Goal: Task Accomplishment & Management: Manage account settings

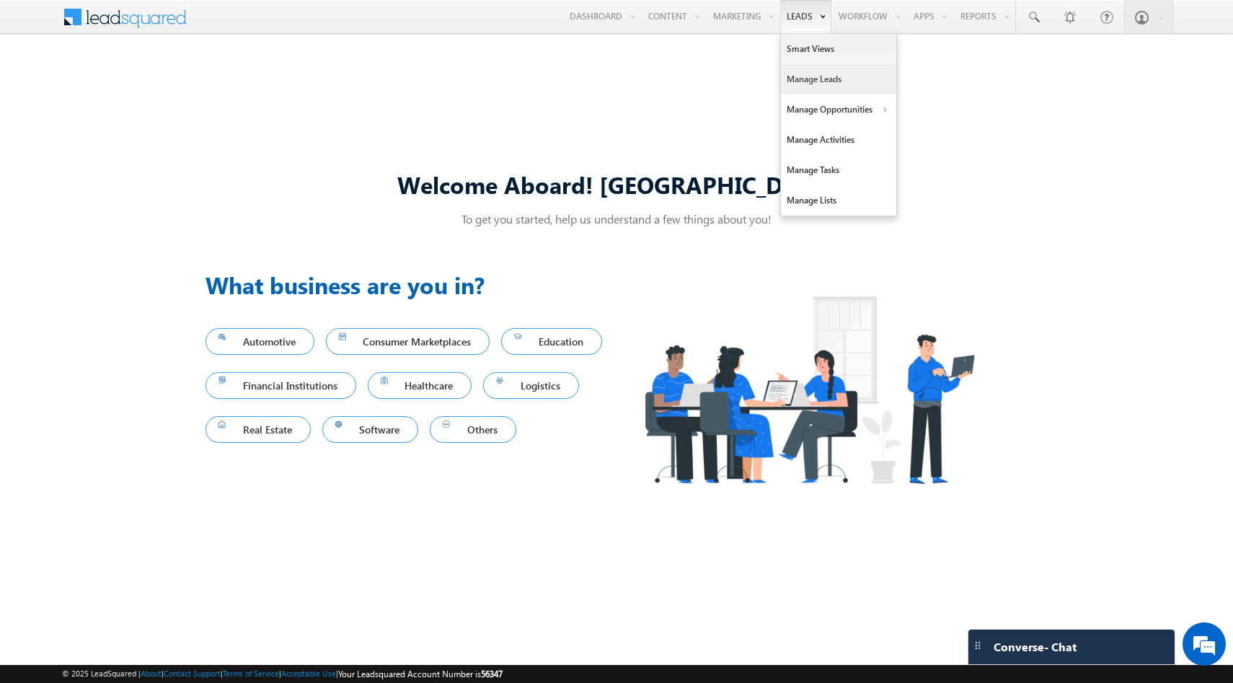
click at [792, 73] on link "Manage Leads" at bounding box center [838, 79] width 115 height 30
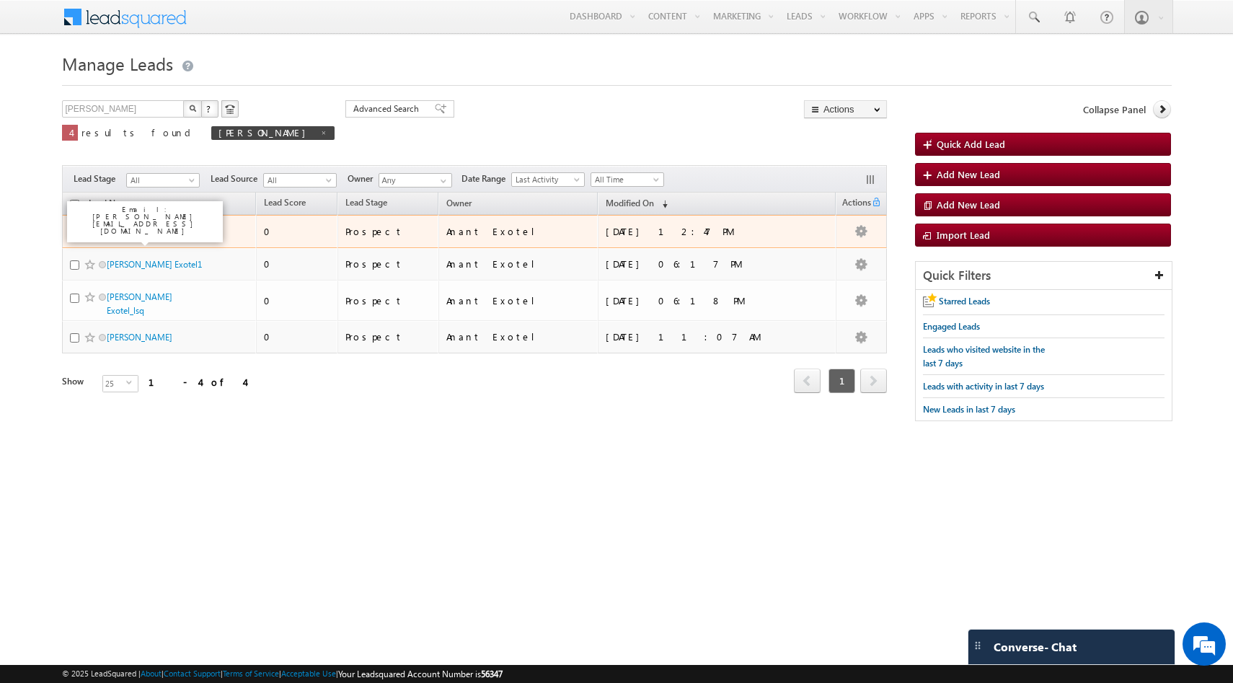
click at [121, 233] on link "[PERSON_NAME]" at bounding box center [140, 231] width 66 height 11
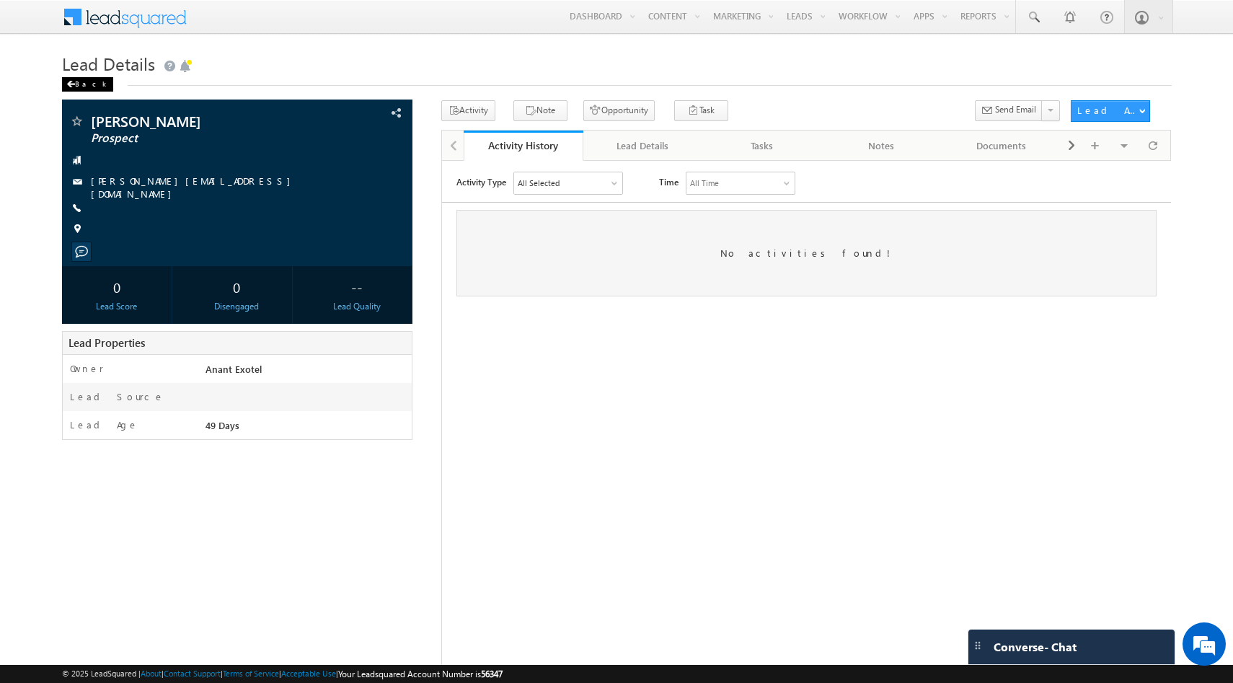
click at [80, 87] on div "Back" at bounding box center [87, 84] width 51 height 14
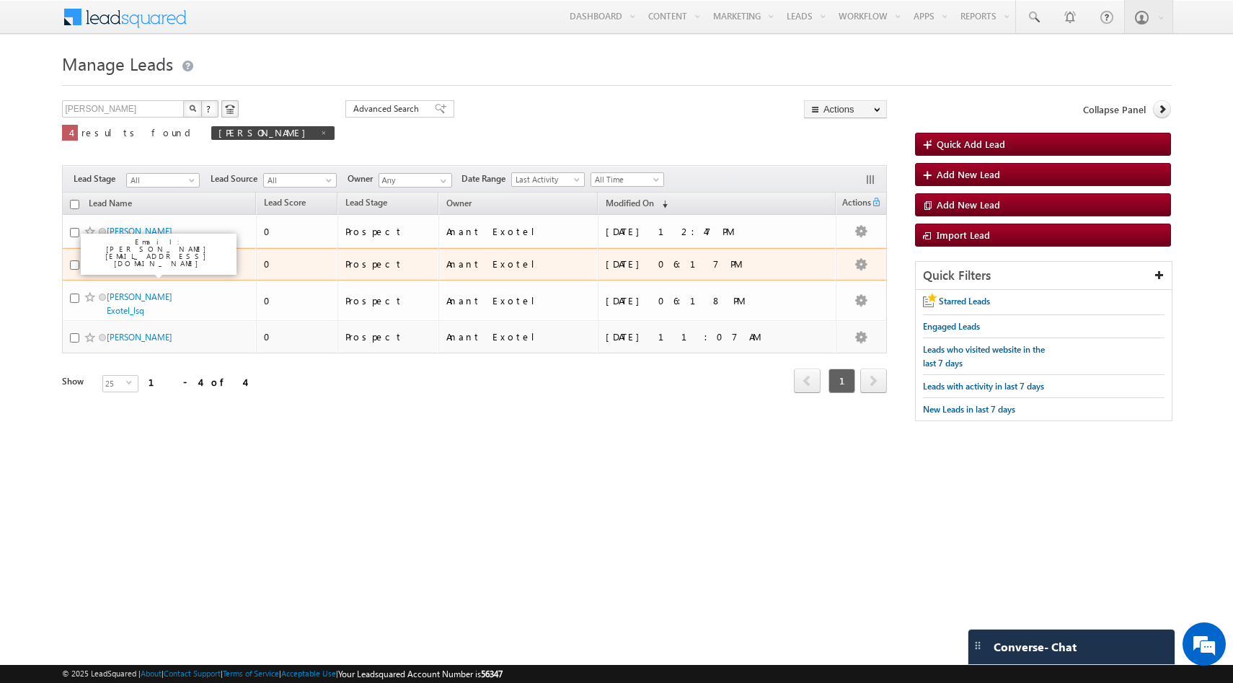
click at [137, 265] on link "Ritesh Exotel1" at bounding box center [154, 264] width 95 height 11
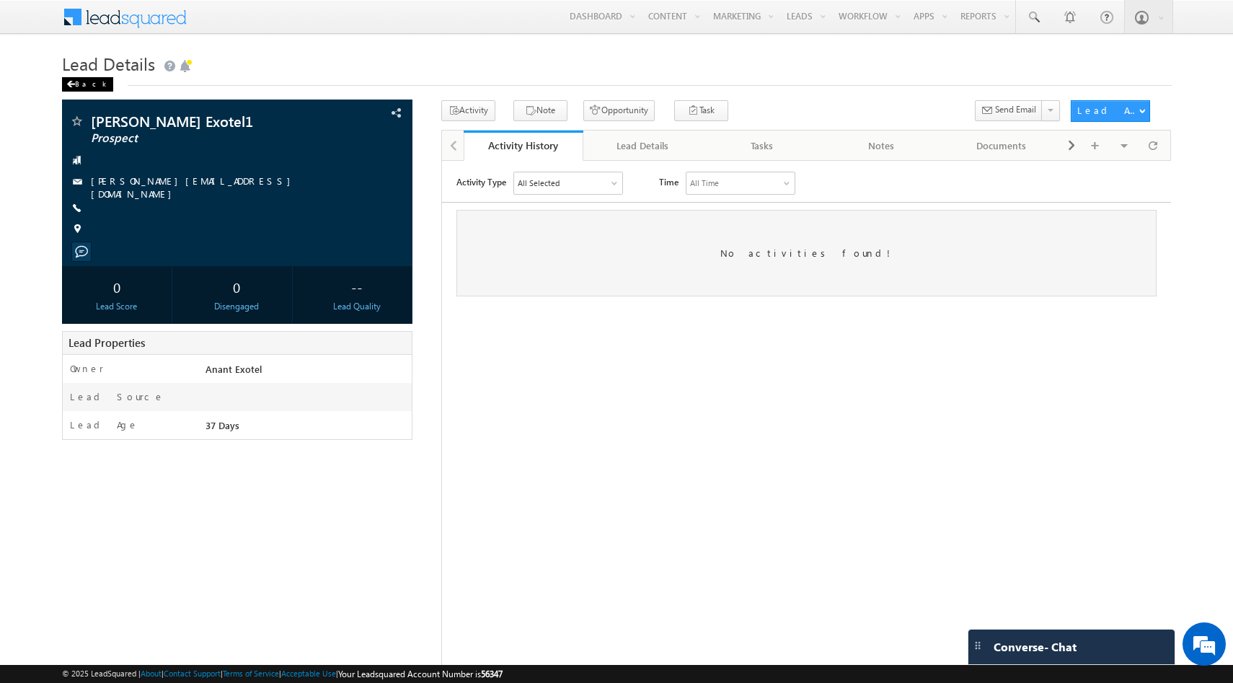
click at [83, 82] on div "Back" at bounding box center [87, 84] width 51 height 14
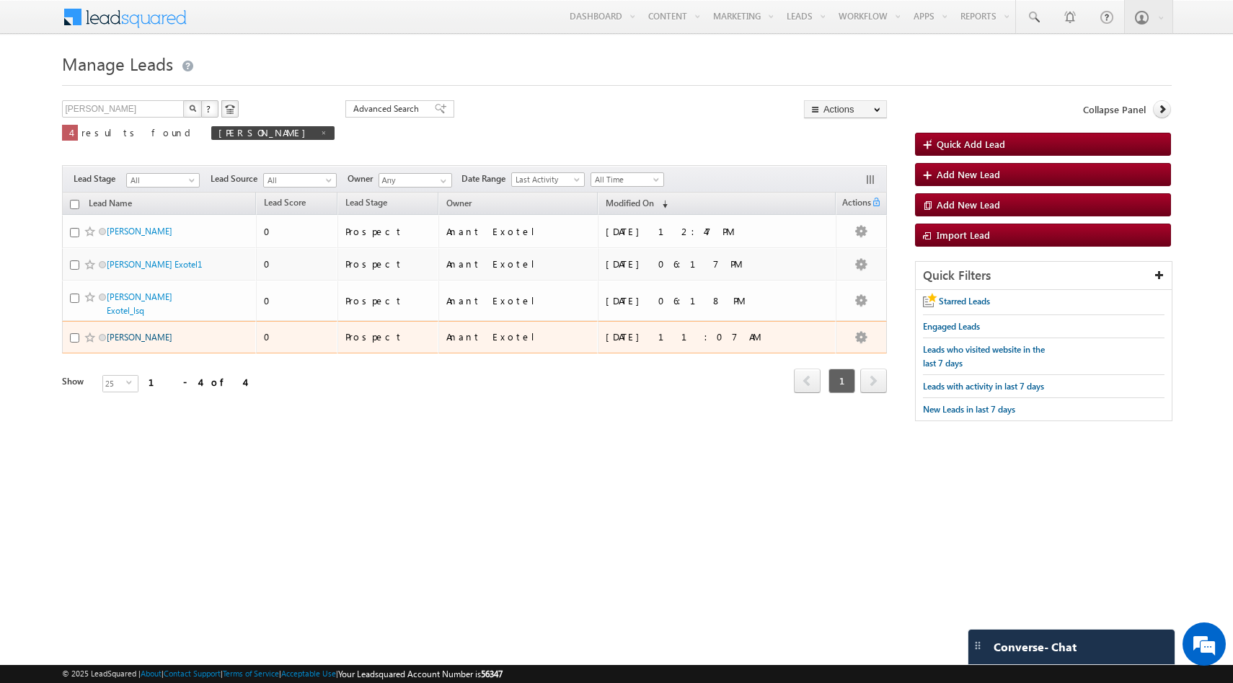
click at [123, 332] on link "[PERSON_NAME]" at bounding box center [140, 337] width 66 height 11
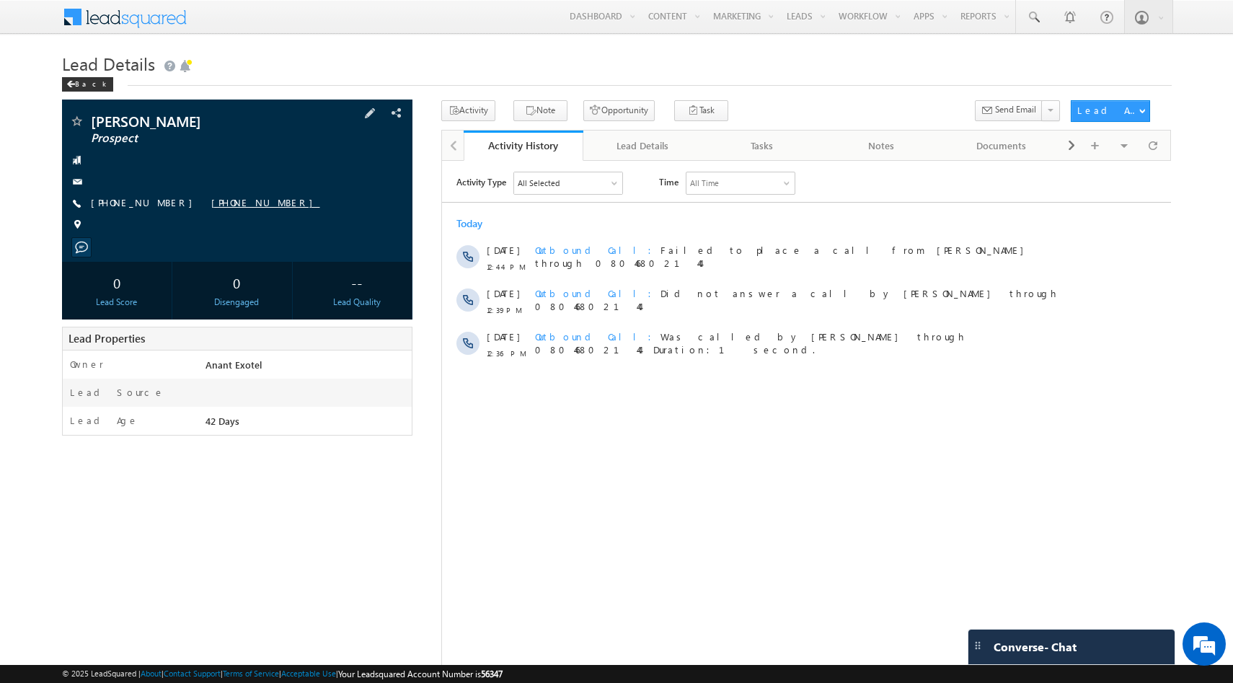
click at [213, 205] on link "+91-9880016744" at bounding box center [265, 202] width 109 height 12
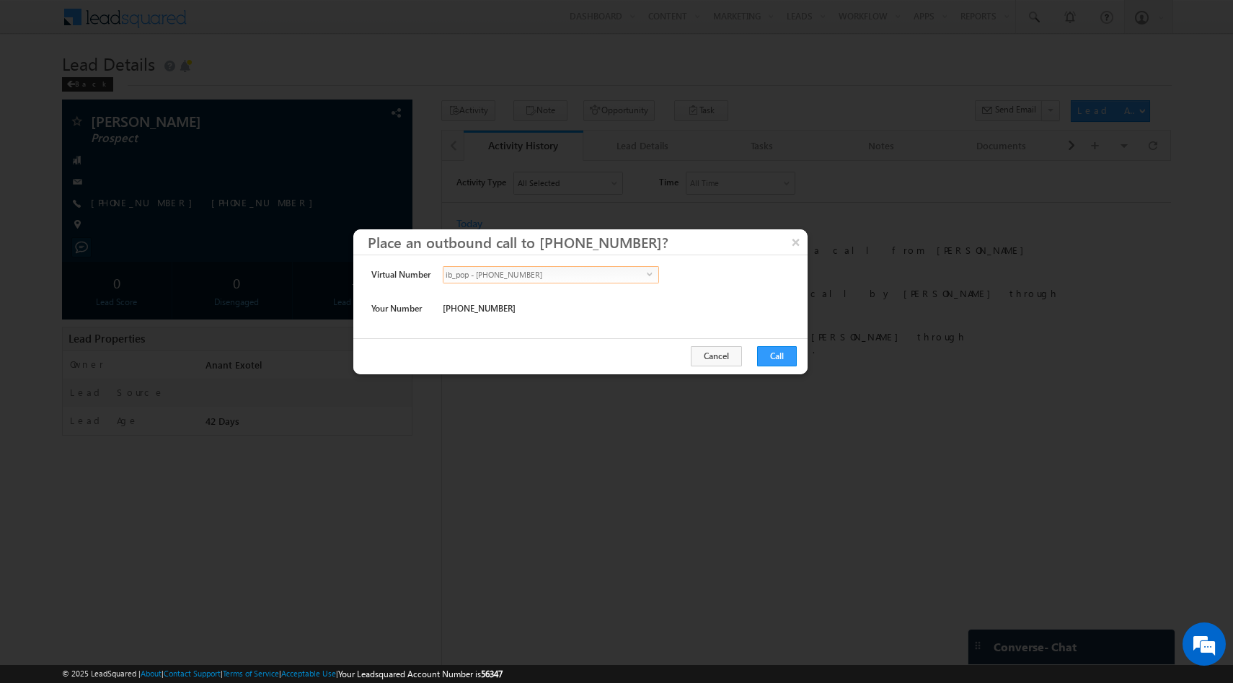
click at [606, 278] on span "ib_pop - +91-8046802144" at bounding box center [544, 275] width 203 height 16
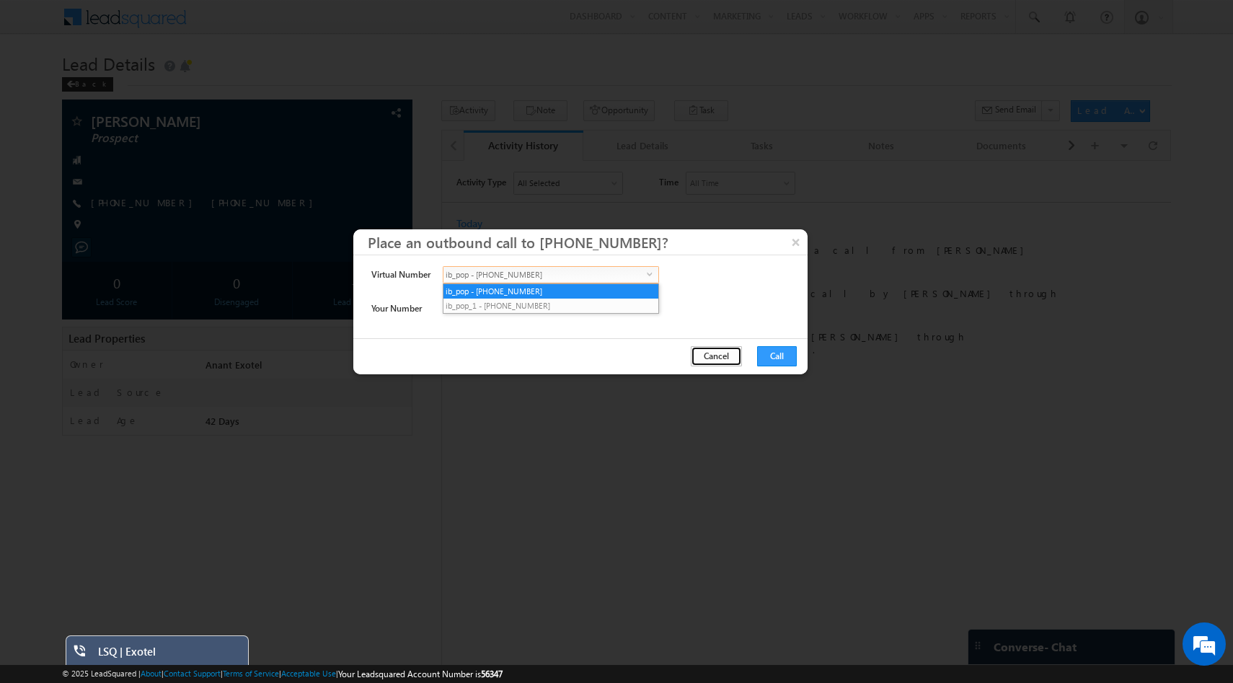
click at [709, 358] on button "Cancel" at bounding box center [716, 356] width 51 height 20
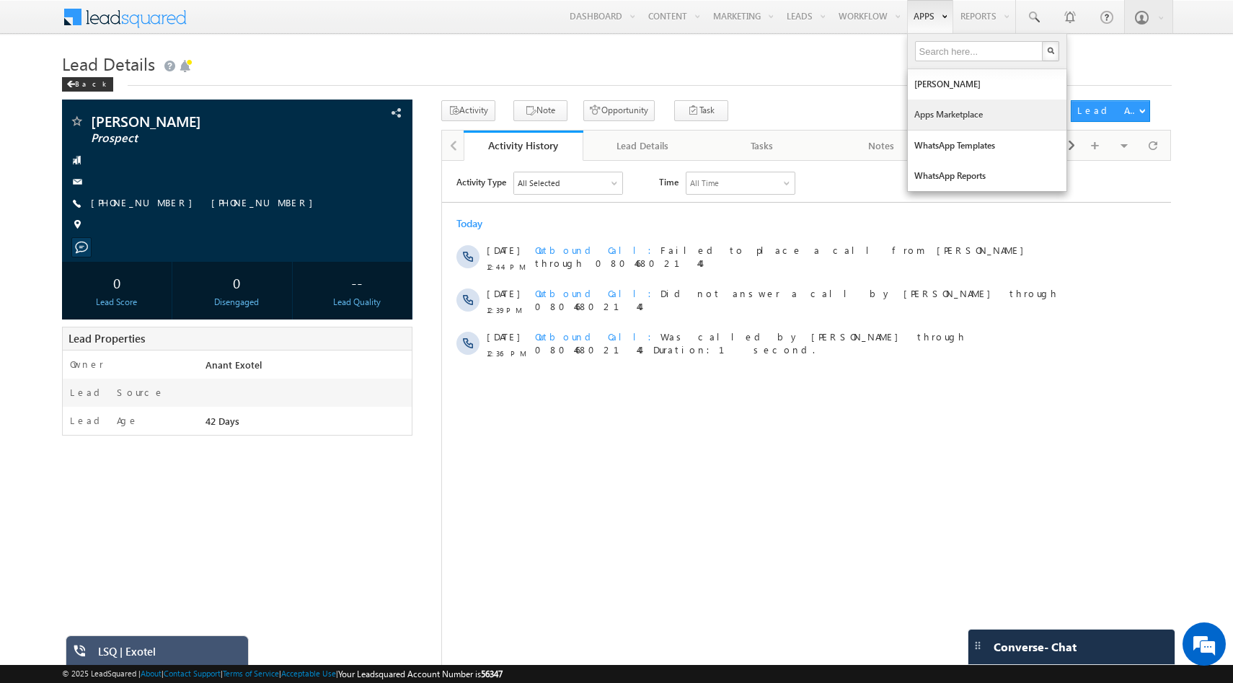
click at [942, 106] on link "Apps Marketplace" at bounding box center [987, 115] width 159 height 30
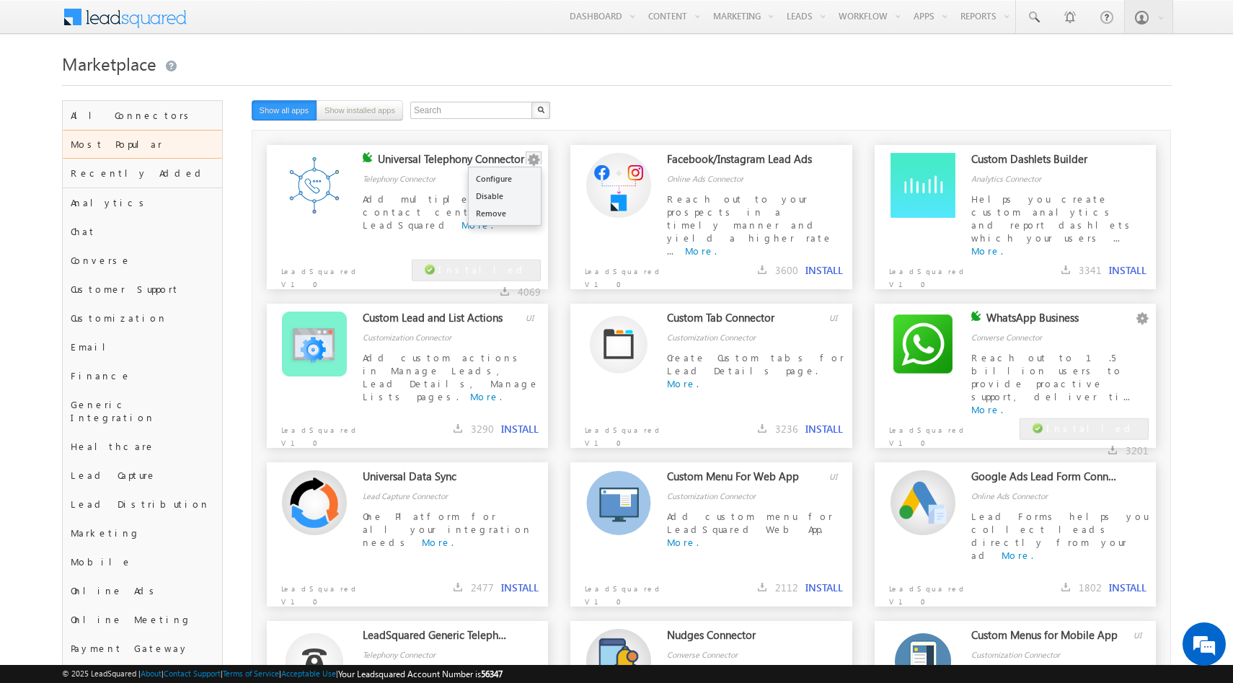
click at [530, 157] on button "button" at bounding box center [533, 160] width 14 height 14
click at [511, 178] on link "Configure" at bounding box center [505, 178] width 72 height 17
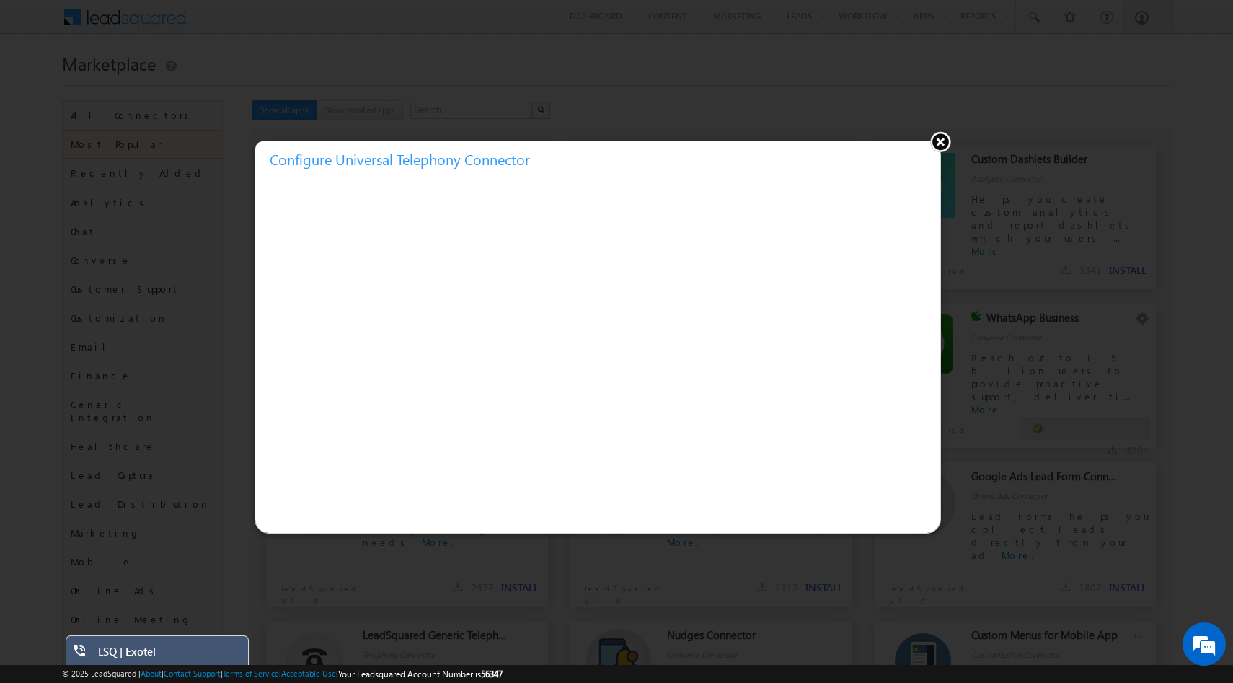
click at [585, 168] on h3 "Configure Universal Telephony Connector" at bounding box center [603, 159] width 666 height 26
click at [218, 649] on div "LSQ | Exotel" at bounding box center [168, 655] width 140 height 20
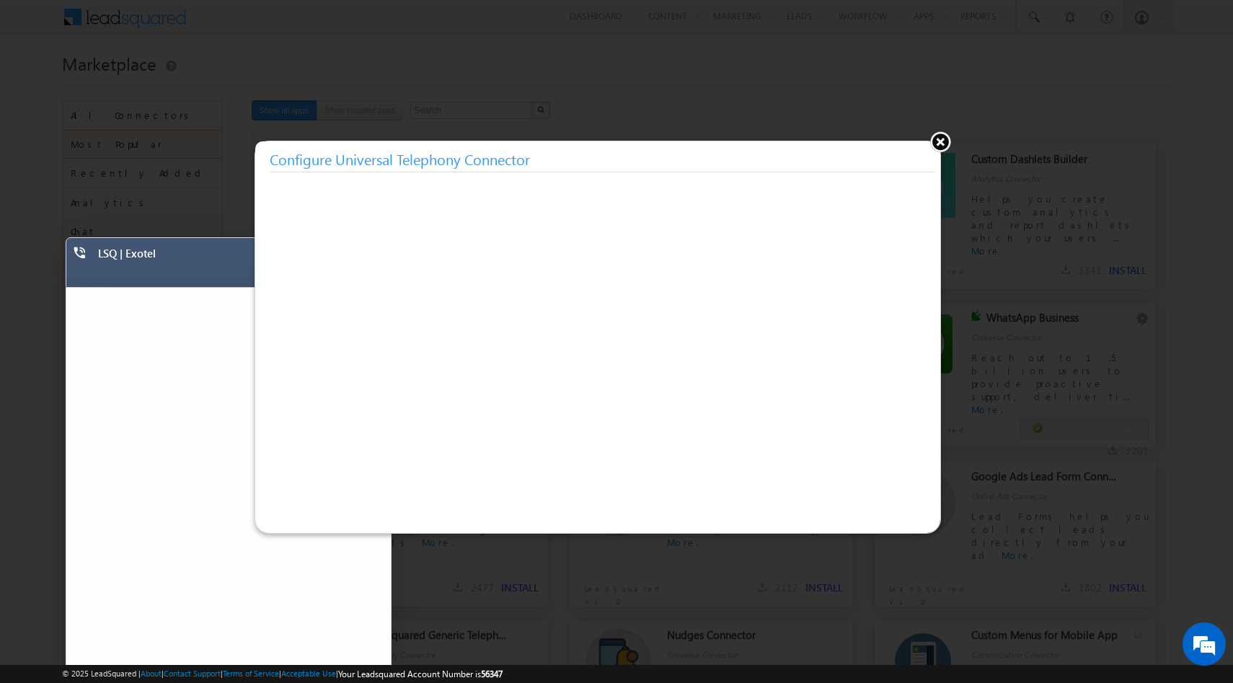
click at [936, 143] on button at bounding box center [940, 142] width 22 height 22
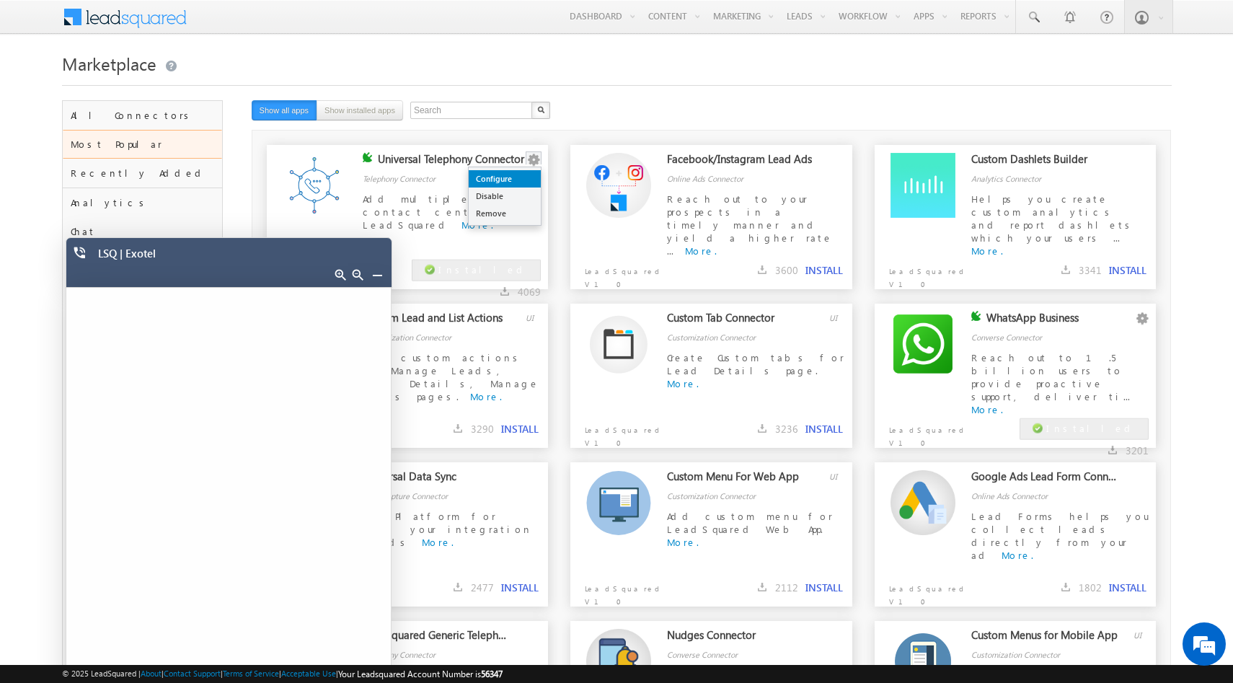
drag, startPoint x: 537, startPoint y: 160, endPoint x: 524, endPoint y: 180, distance: 23.4
click at [526, 167] on div "Configure Disable Remove" at bounding box center [534, 159] width 17 height 15
click at [524, 180] on link "Configure" at bounding box center [505, 178] width 72 height 17
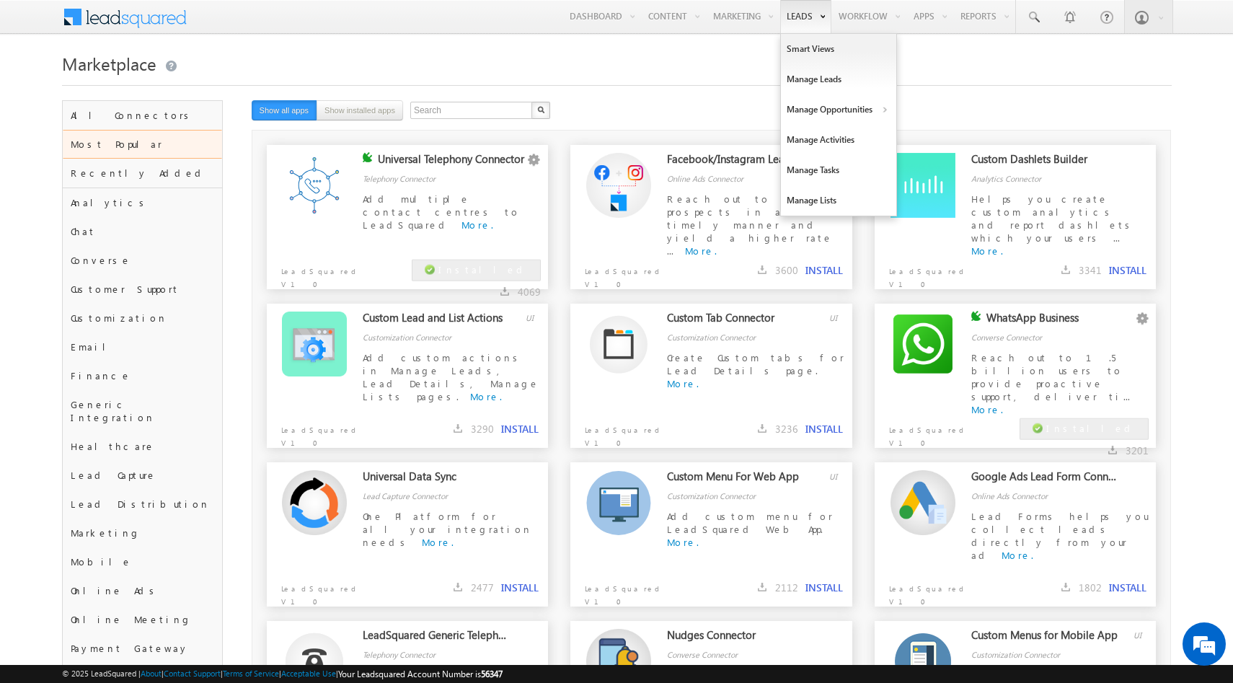
click at [797, 17] on link "Leads" at bounding box center [805, 16] width 51 height 33
click at [810, 79] on link "Manage Leads" at bounding box center [838, 79] width 115 height 30
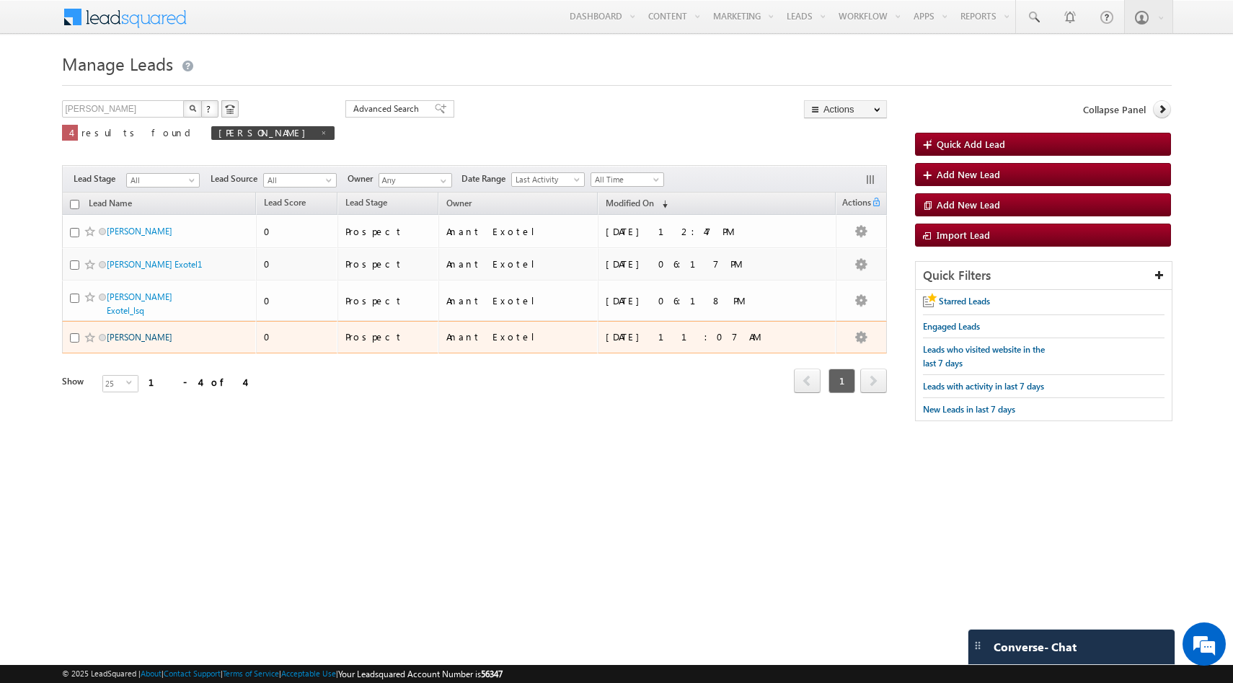
click at [118, 332] on link "Ritesh Kumar" at bounding box center [140, 337] width 66 height 11
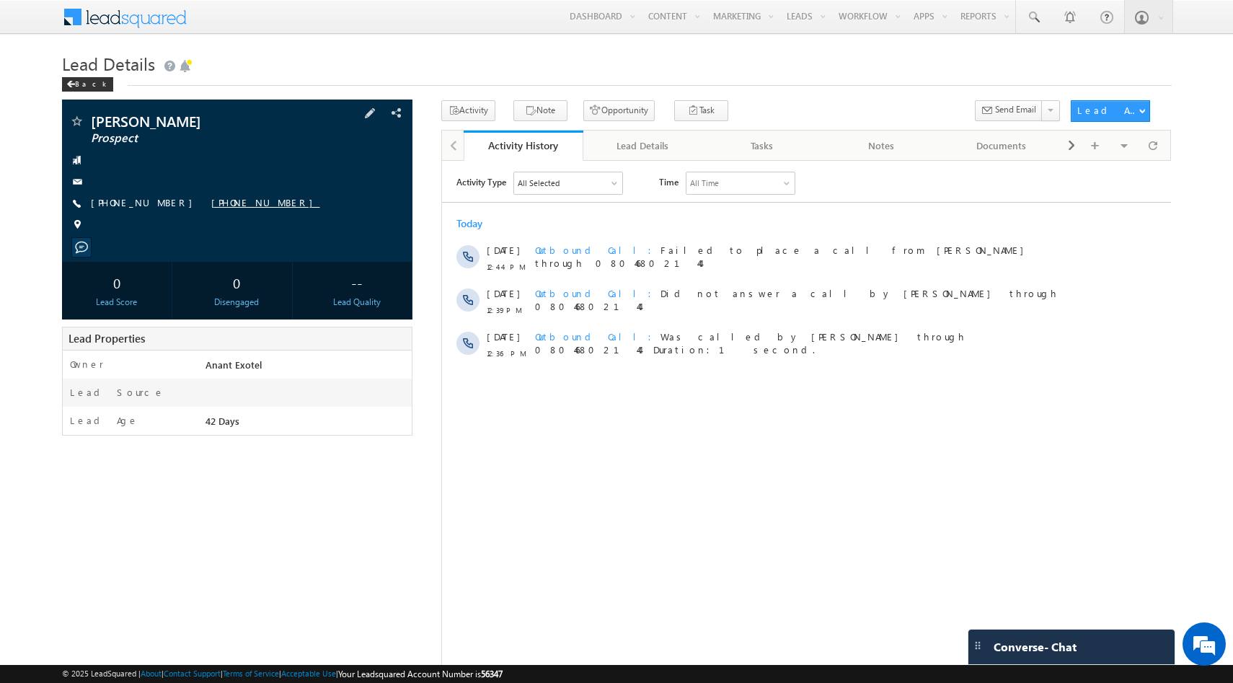
click at [215, 201] on link "[PHONE_NUMBER]" at bounding box center [265, 202] width 109 height 12
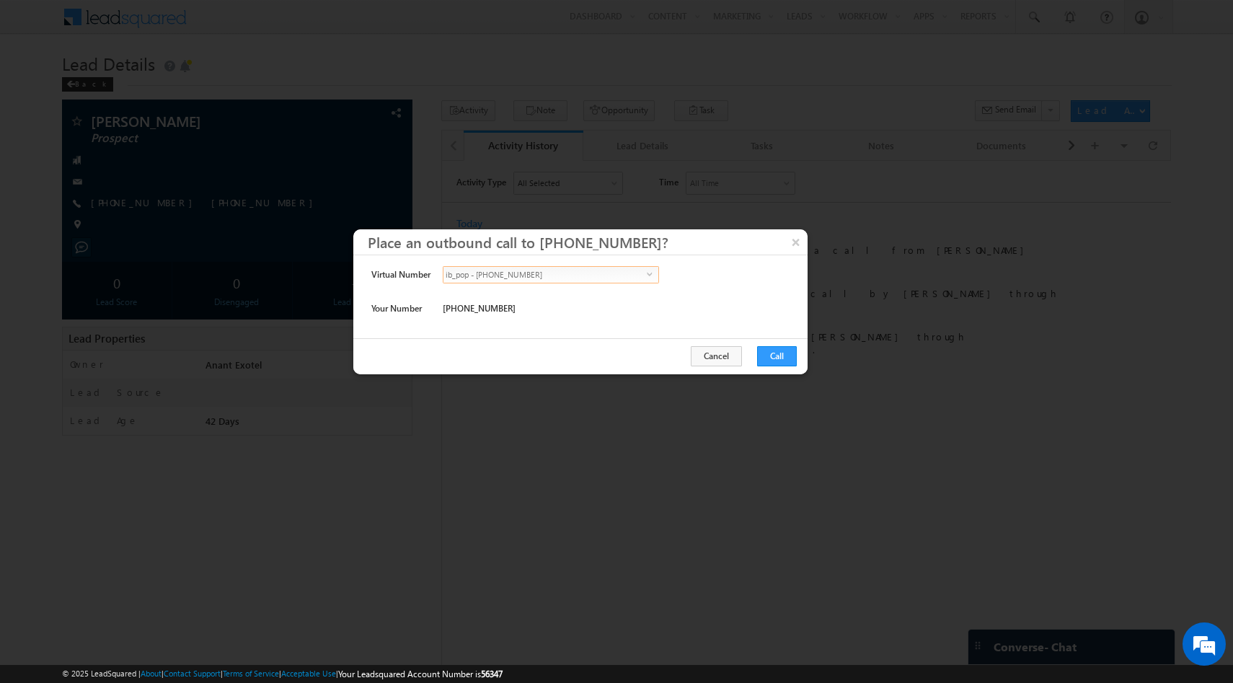
click at [567, 269] on span "ib_pop - [PHONE_NUMBER]" at bounding box center [544, 275] width 203 height 16
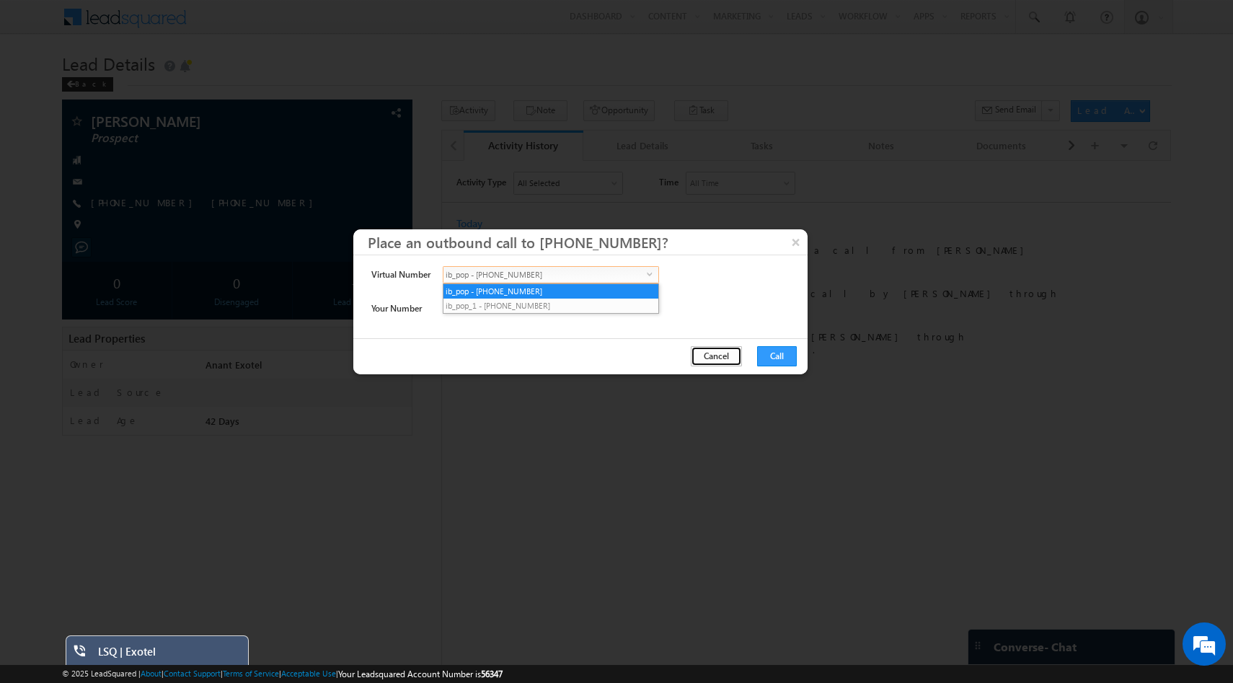
click at [721, 351] on button "Cancel" at bounding box center [716, 356] width 51 height 20
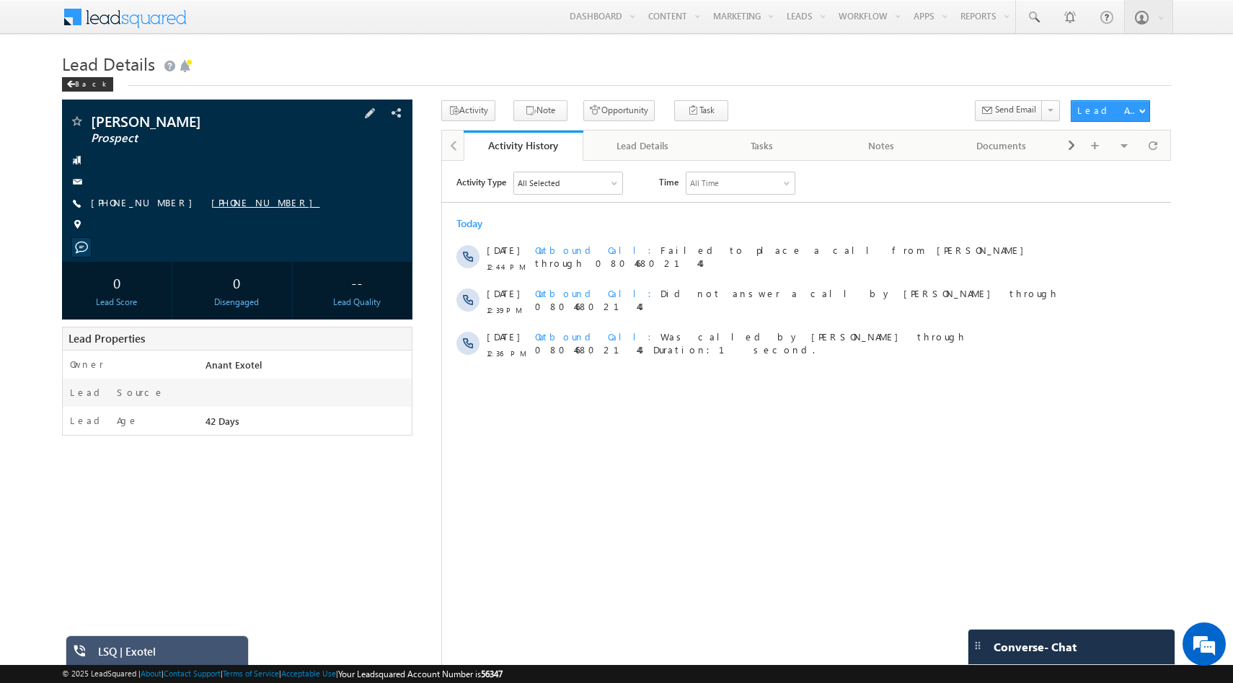
click at [211, 206] on link "+91-9880016744" at bounding box center [265, 202] width 109 height 12
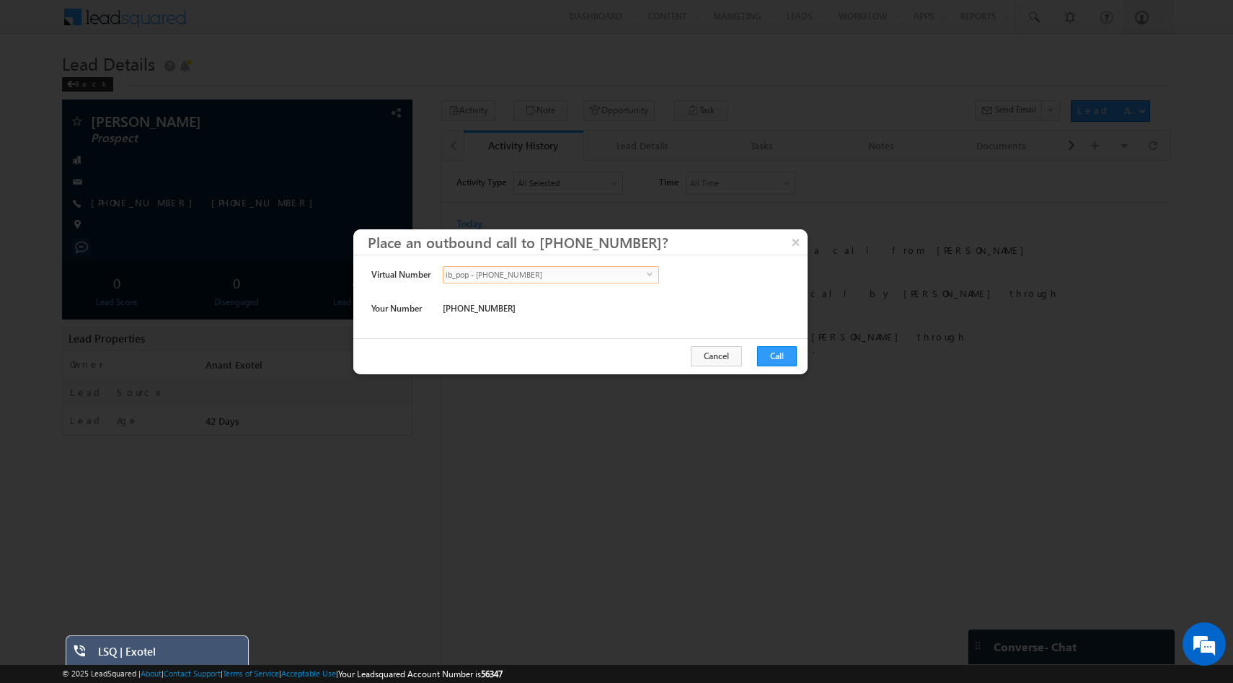
click at [537, 272] on span "ib_pop - +91-8046802144" at bounding box center [544, 275] width 203 height 16
click at [595, 361] on div "Cancel Call" at bounding box center [580, 356] width 454 height 36
click at [709, 356] on button "Cancel" at bounding box center [716, 356] width 51 height 20
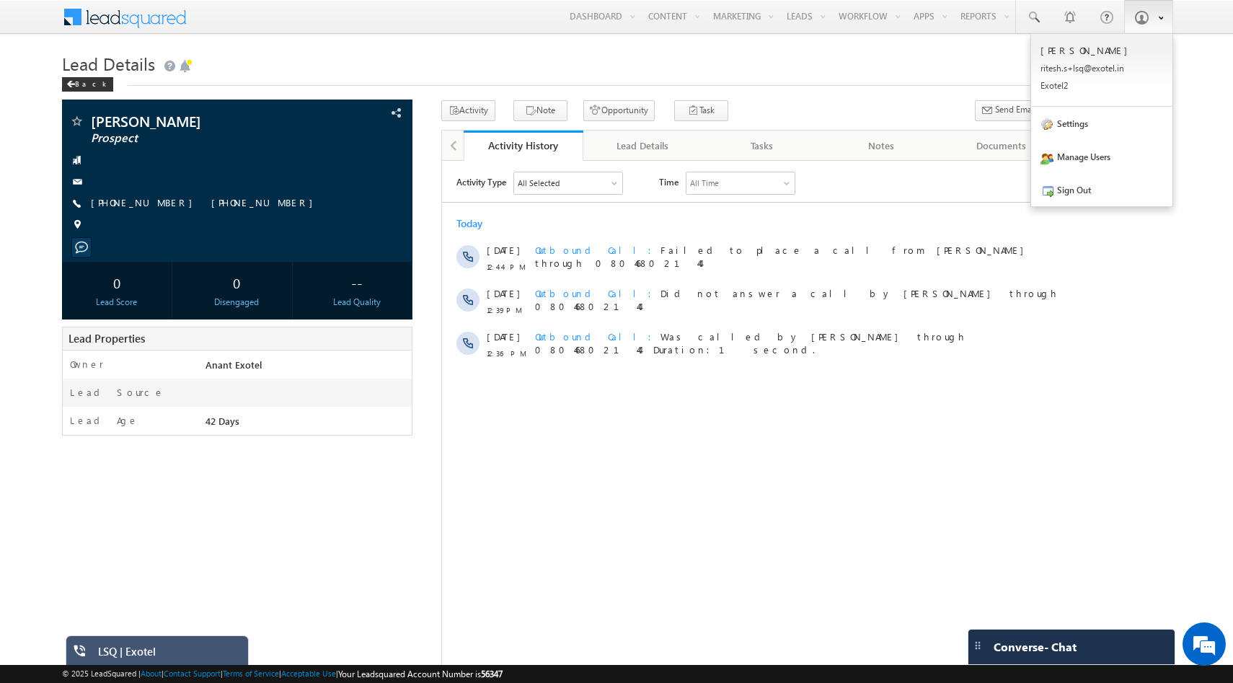
click at [1139, 16] on span at bounding box center [1141, 17] width 14 height 14
click at [1118, 69] on p "rites h.s+l sq@ex otel. in" at bounding box center [1101, 68] width 123 height 11
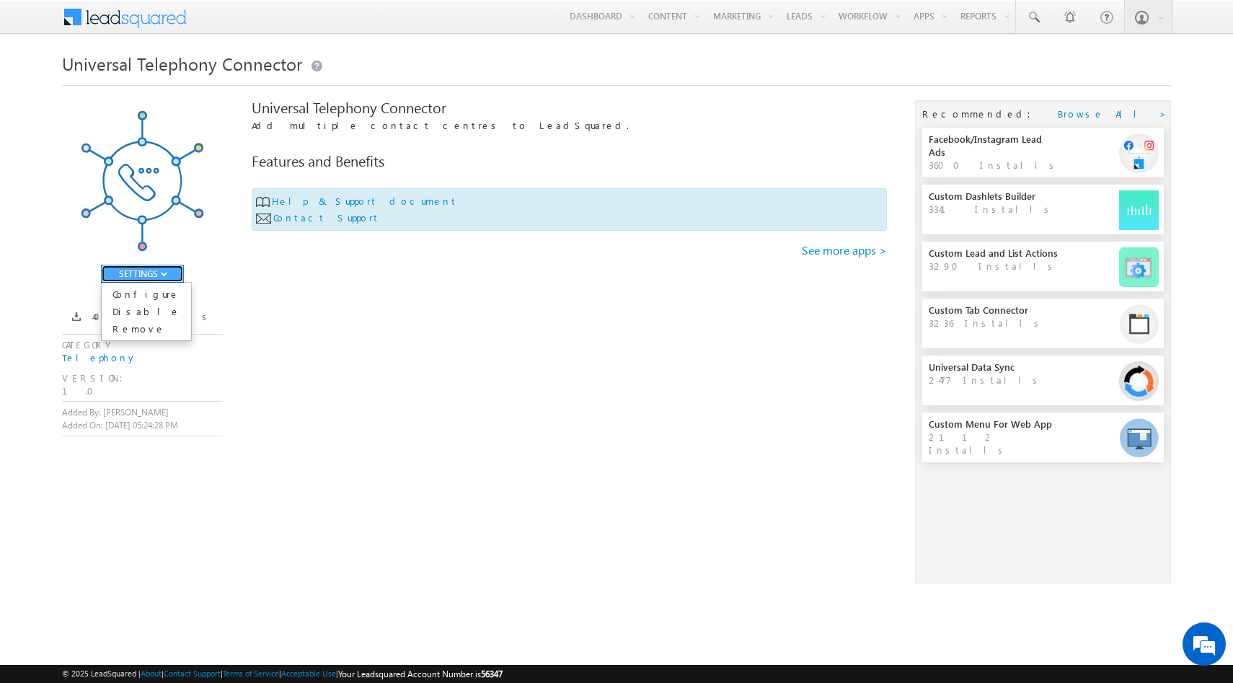
click at [167, 280] on button "SETTINGS" at bounding box center [142, 274] width 83 height 18
click at [159, 296] on link "Configure" at bounding box center [146, 294] width 89 height 17
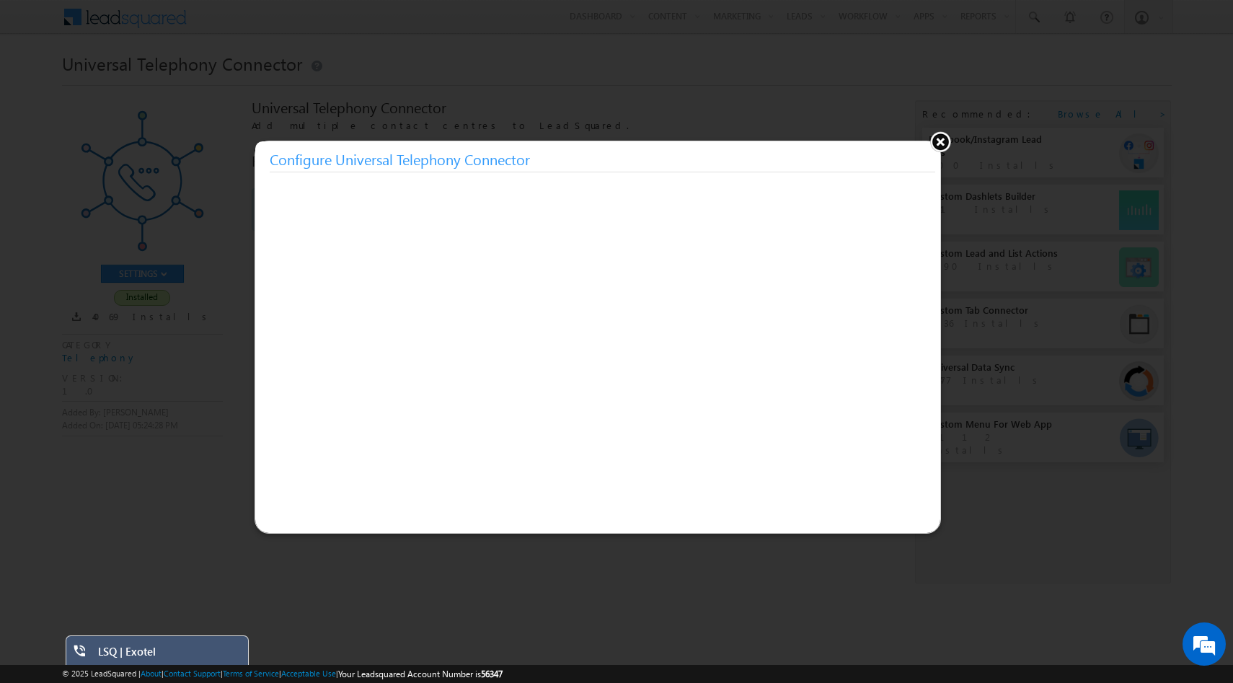
click at [941, 146] on button at bounding box center [940, 142] width 22 height 22
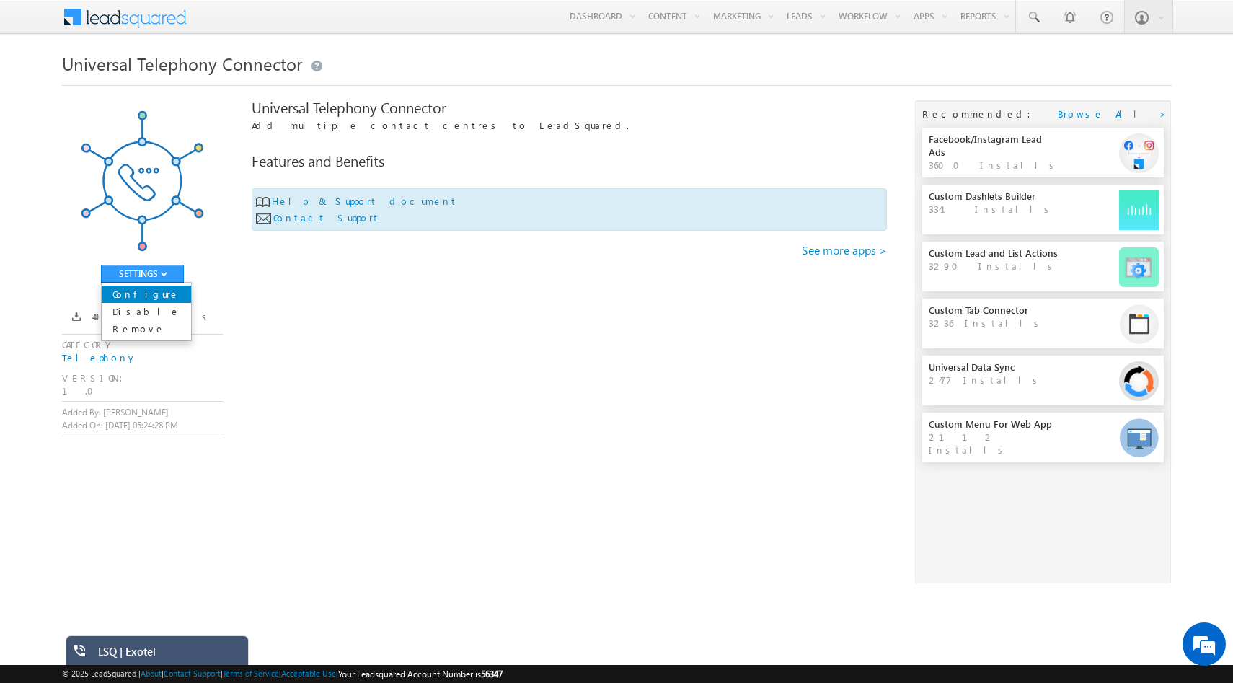
click at [167, 293] on link "Configure" at bounding box center [146, 294] width 89 height 17
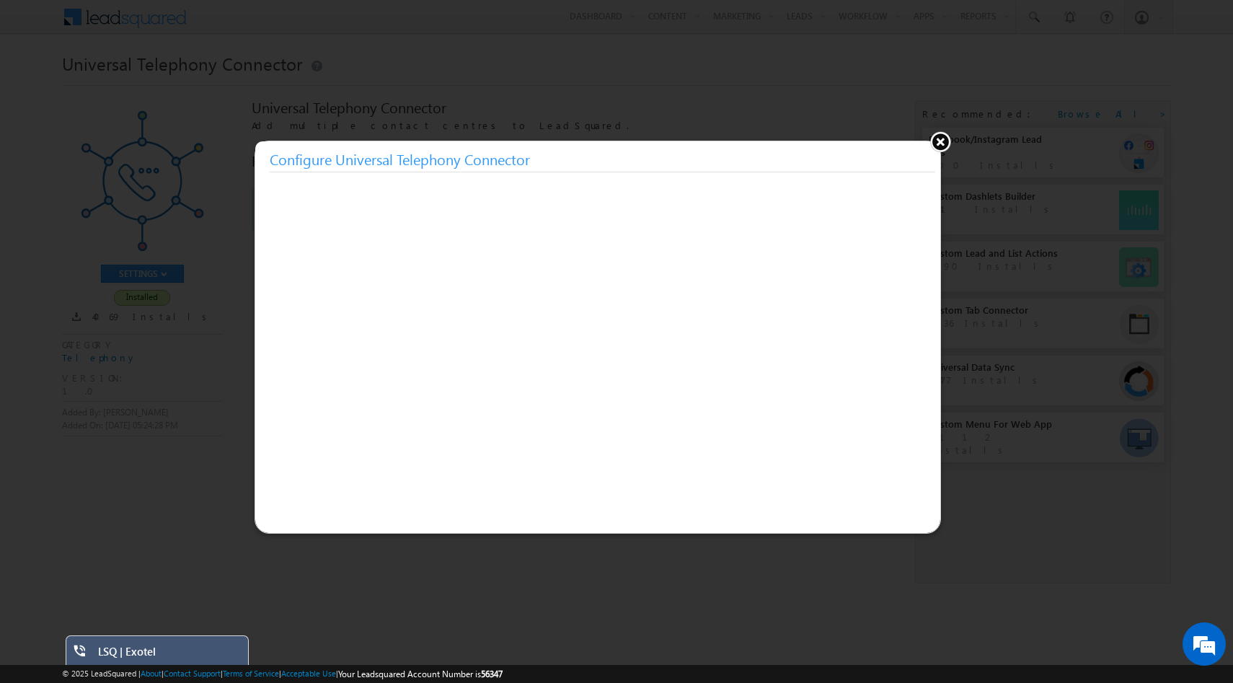
click at [942, 145] on button at bounding box center [940, 142] width 22 height 22
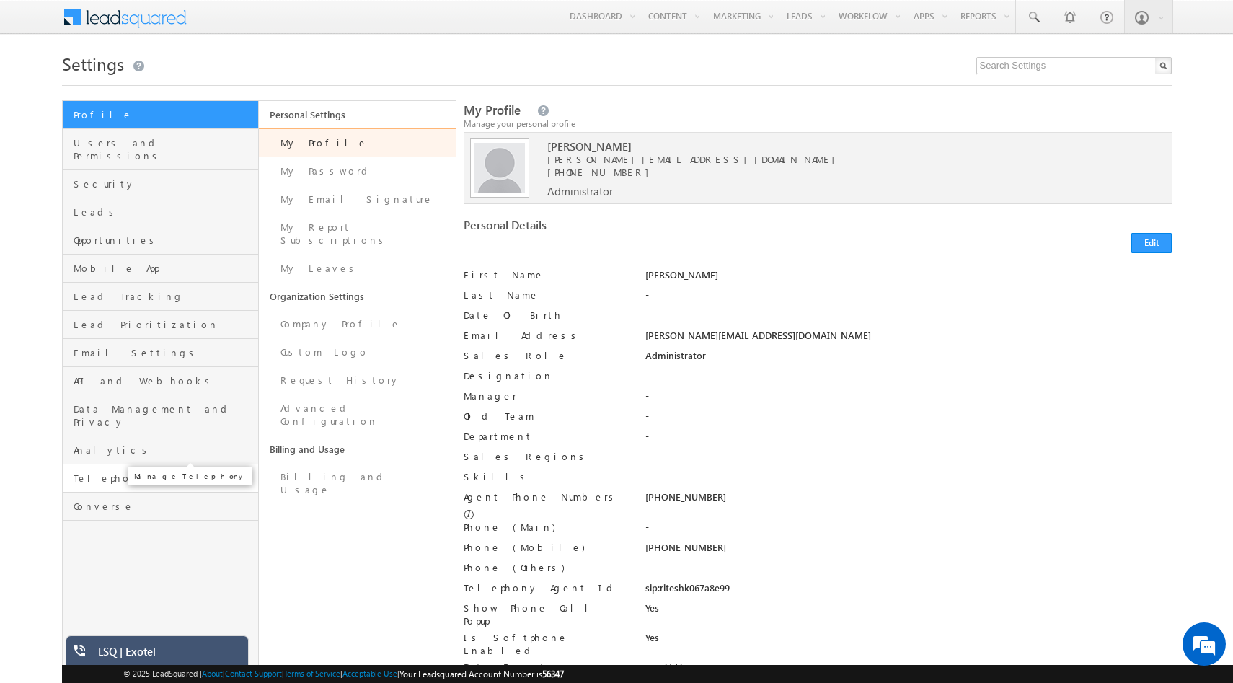
click at [110, 472] on span "Telephony" at bounding box center [165, 478] width 182 height 13
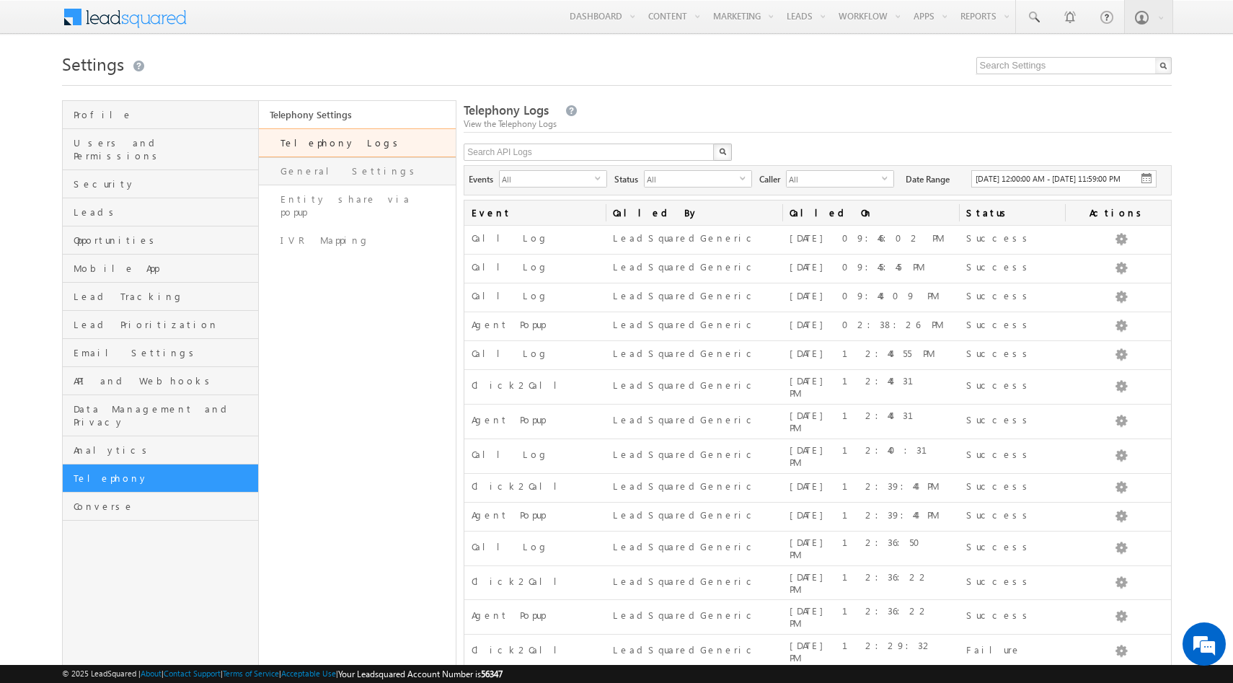
click at [314, 163] on link "General Settings" at bounding box center [357, 171] width 197 height 28
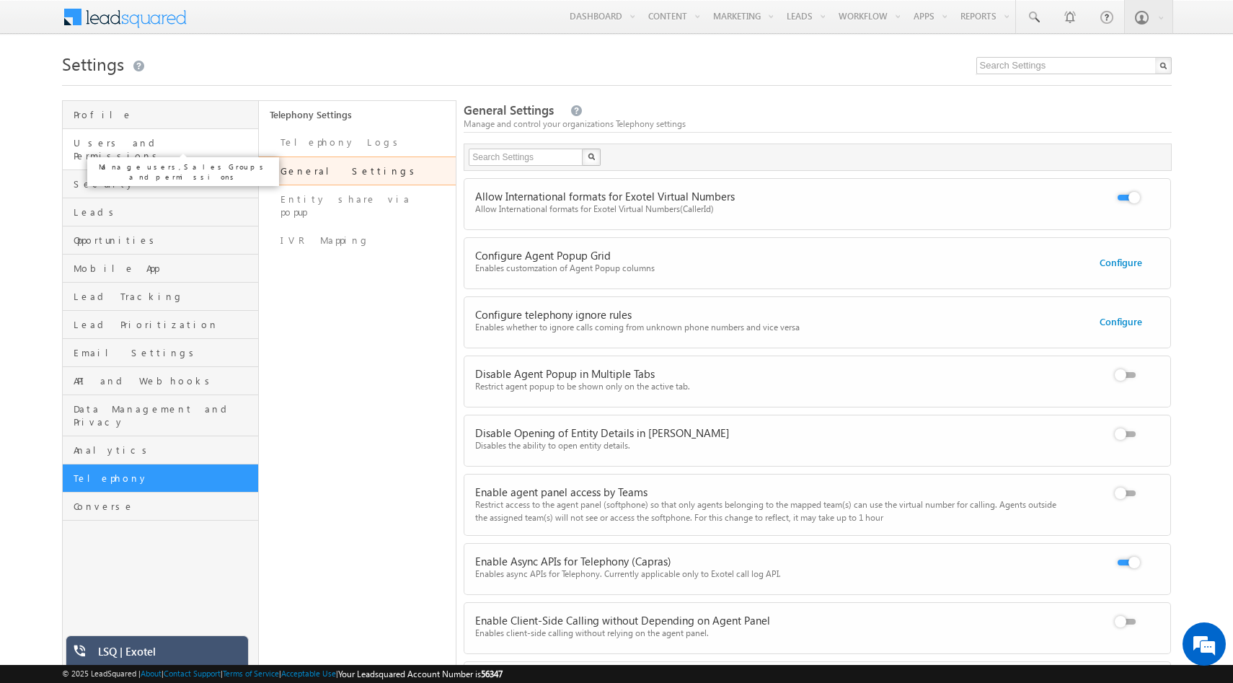
click at [104, 141] on span "Users and Permissions" at bounding box center [165, 149] width 182 height 26
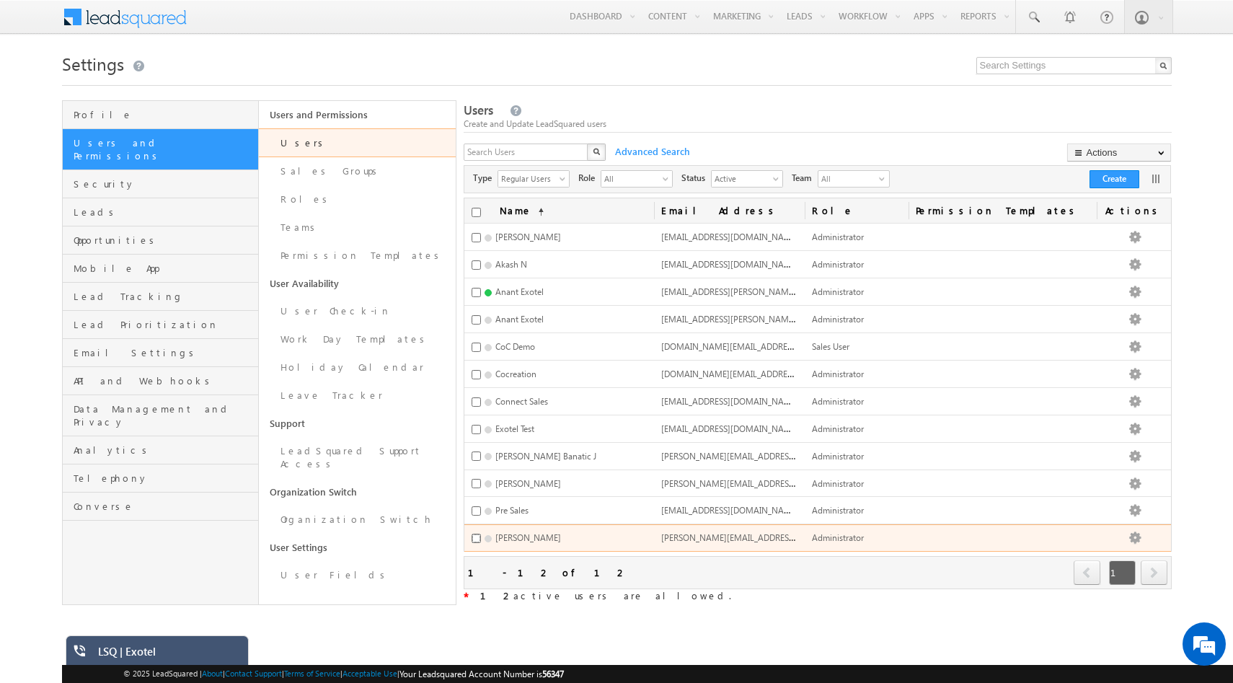
click at [480, 535] on input "checkbox" at bounding box center [476, 538] width 9 height 9
checkbox input "true"
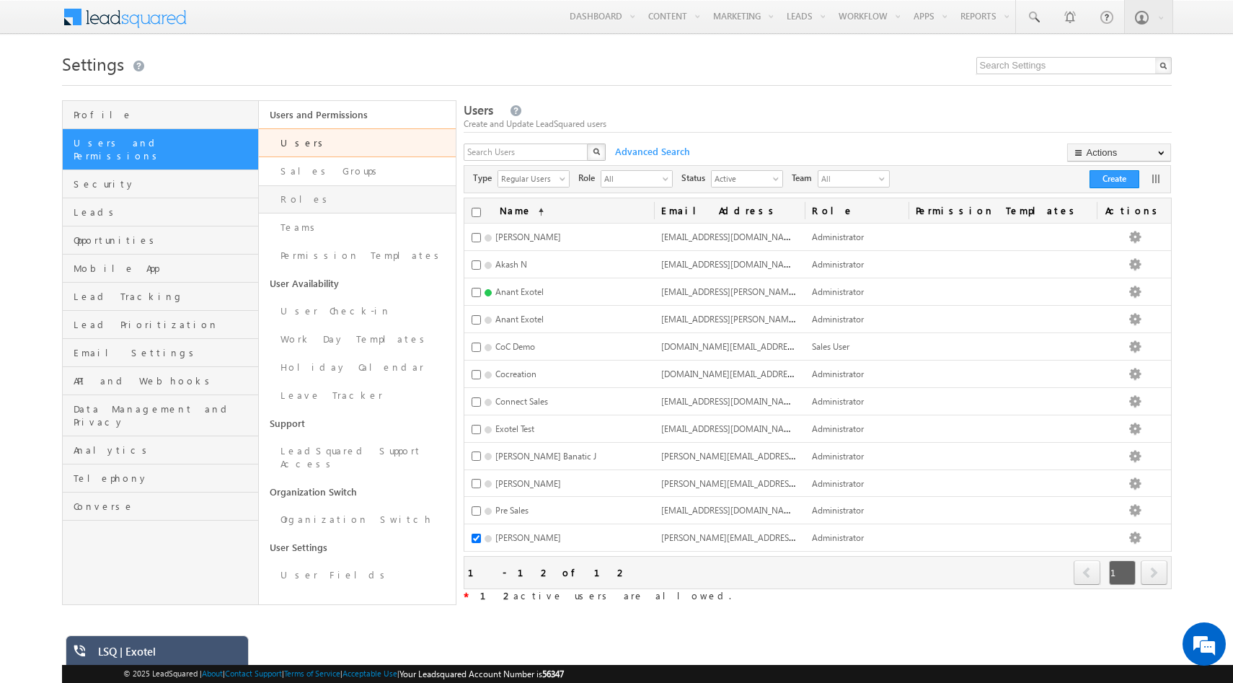
click at [370, 202] on link "Roles" at bounding box center [357, 199] width 197 height 28
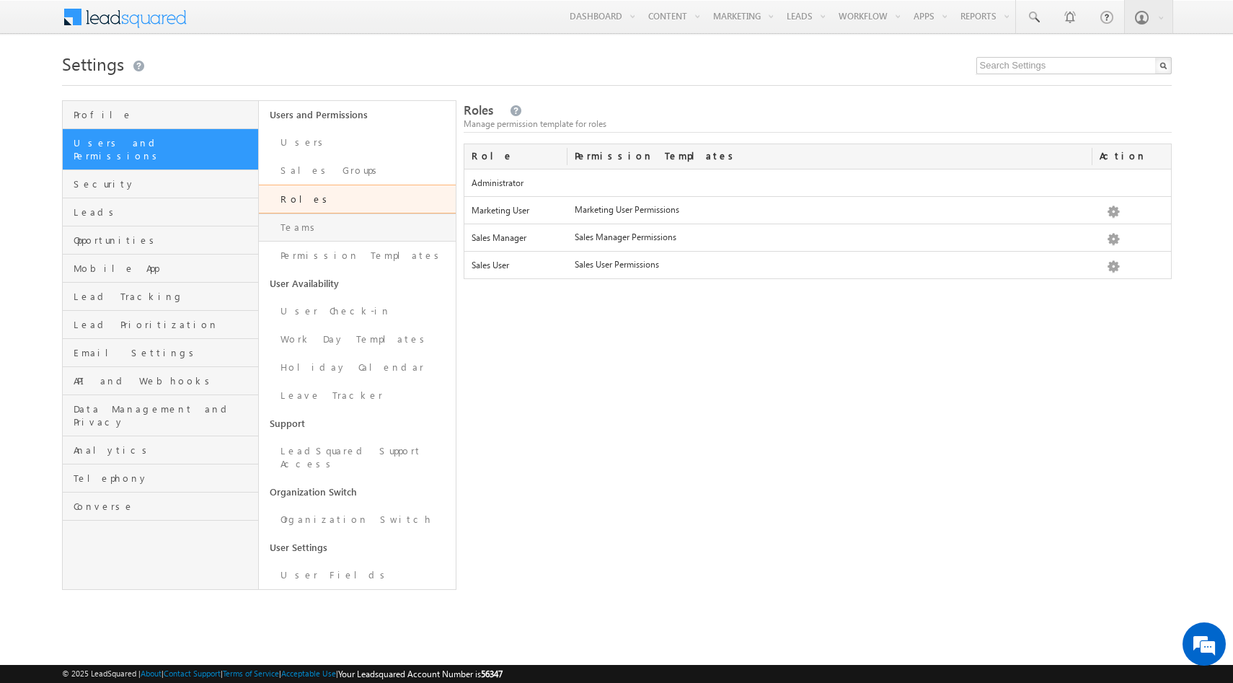
click at [371, 229] on link "Teams" at bounding box center [357, 227] width 197 height 28
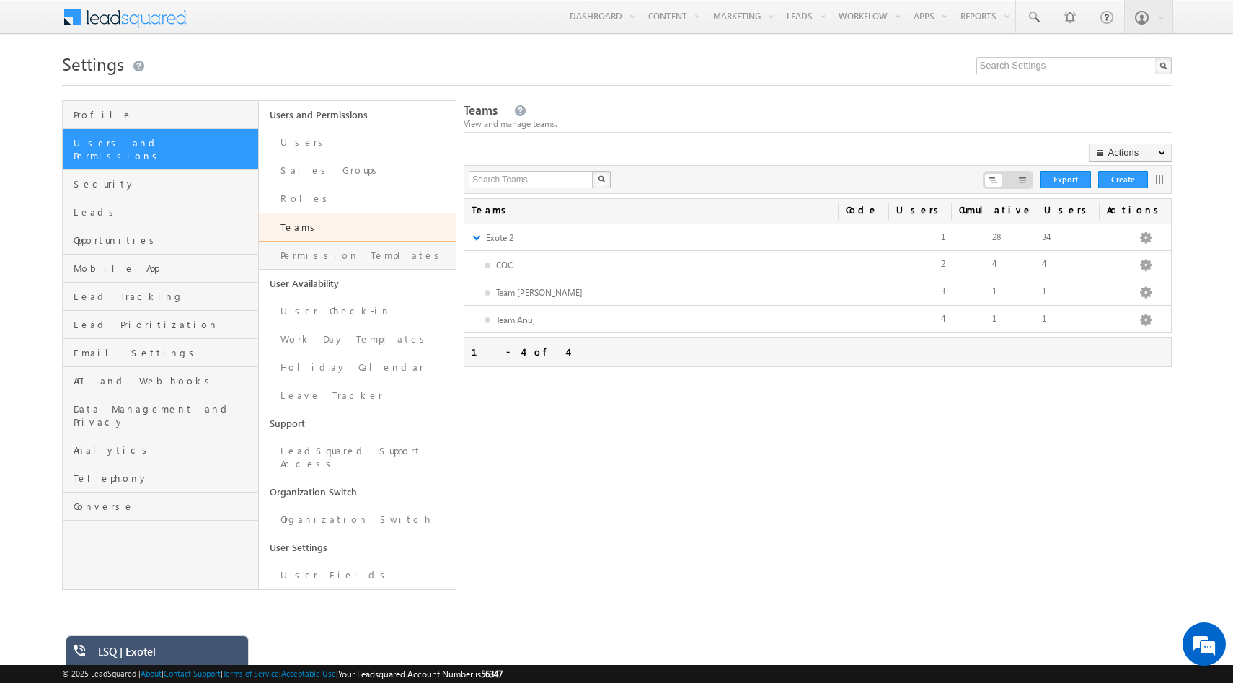
click at [377, 255] on link "Permission Templates" at bounding box center [357, 256] width 197 height 28
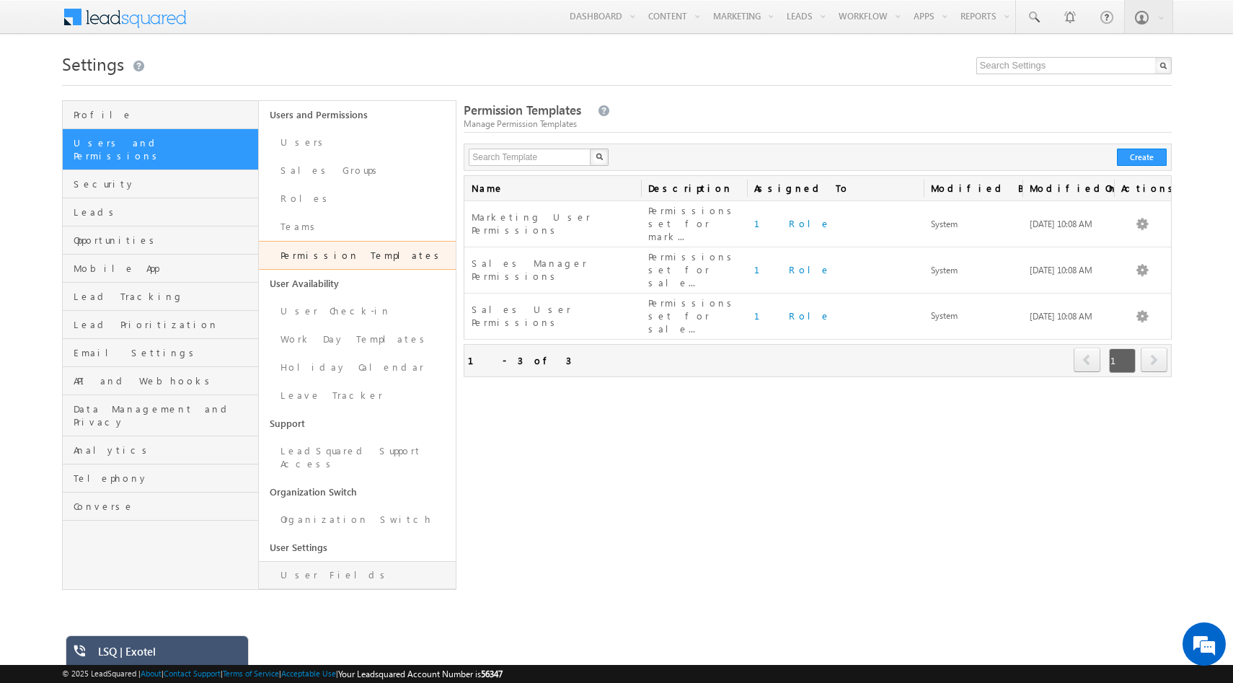
click at [320, 561] on link "User Fields" at bounding box center [357, 575] width 197 height 28
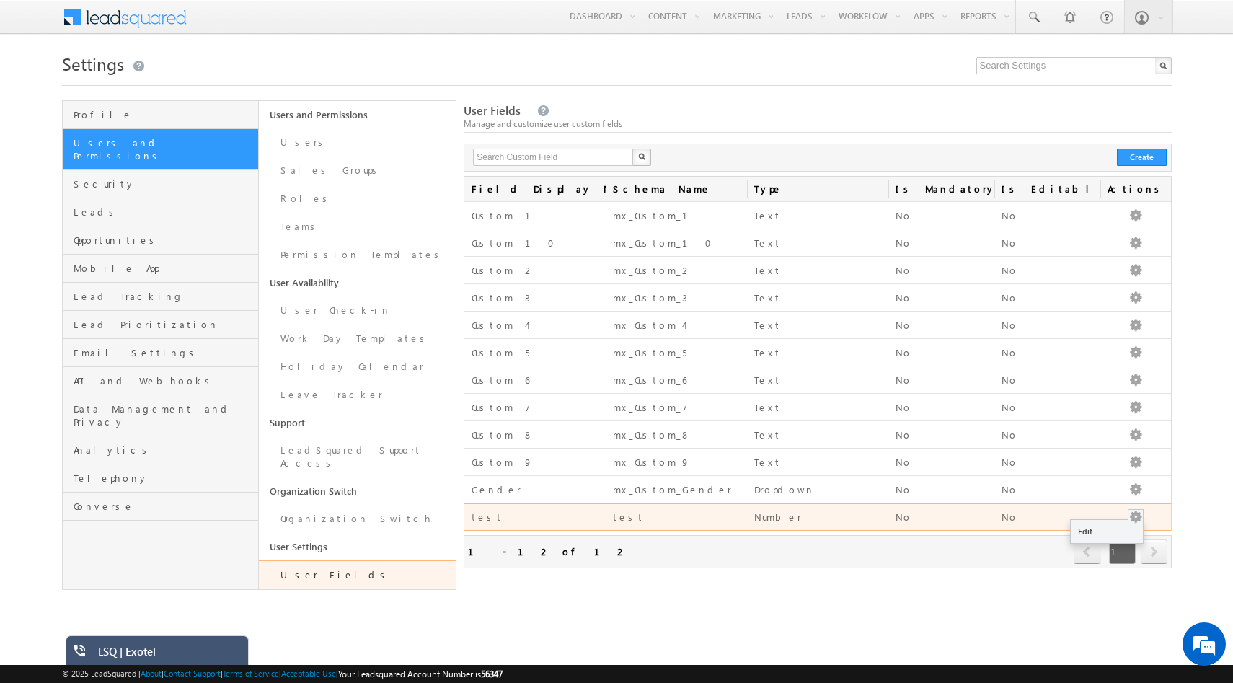
click at [1141, 517] on button "button" at bounding box center [1135, 517] width 14 height 14
click at [1114, 533] on link "Edit" at bounding box center [1107, 531] width 72 height 17
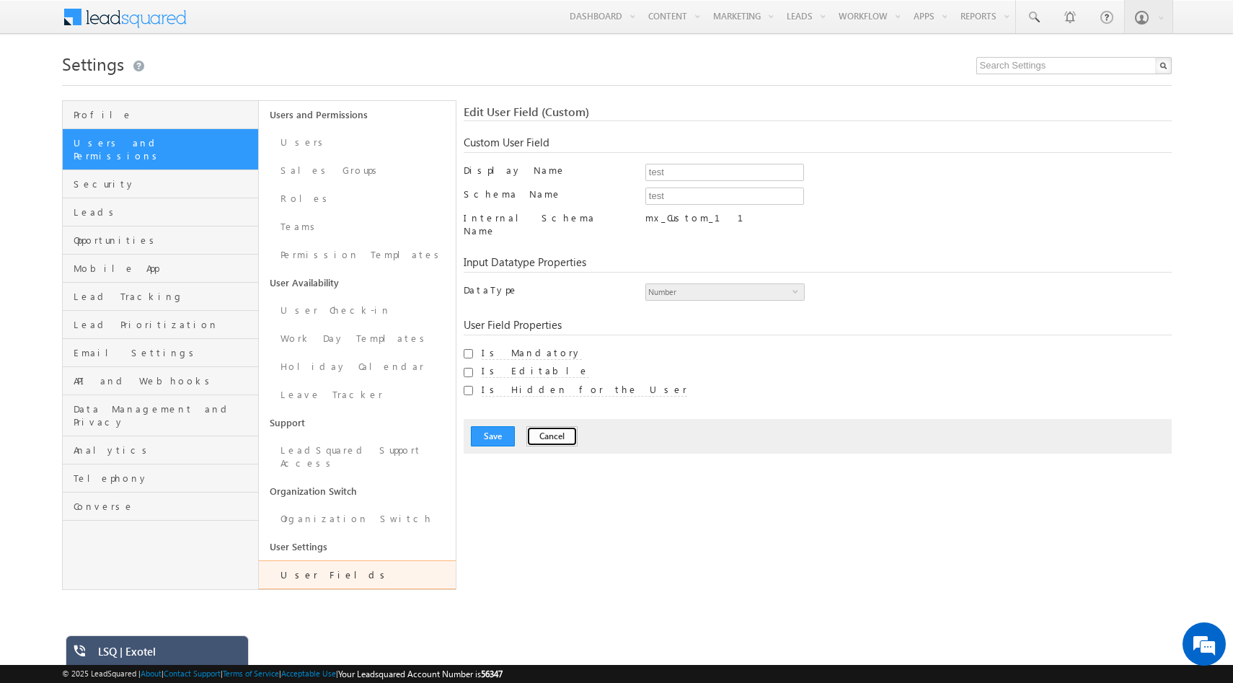
click at [544, 436] on button "Cancel" at bounding box center [551, 436] width 51 height 20
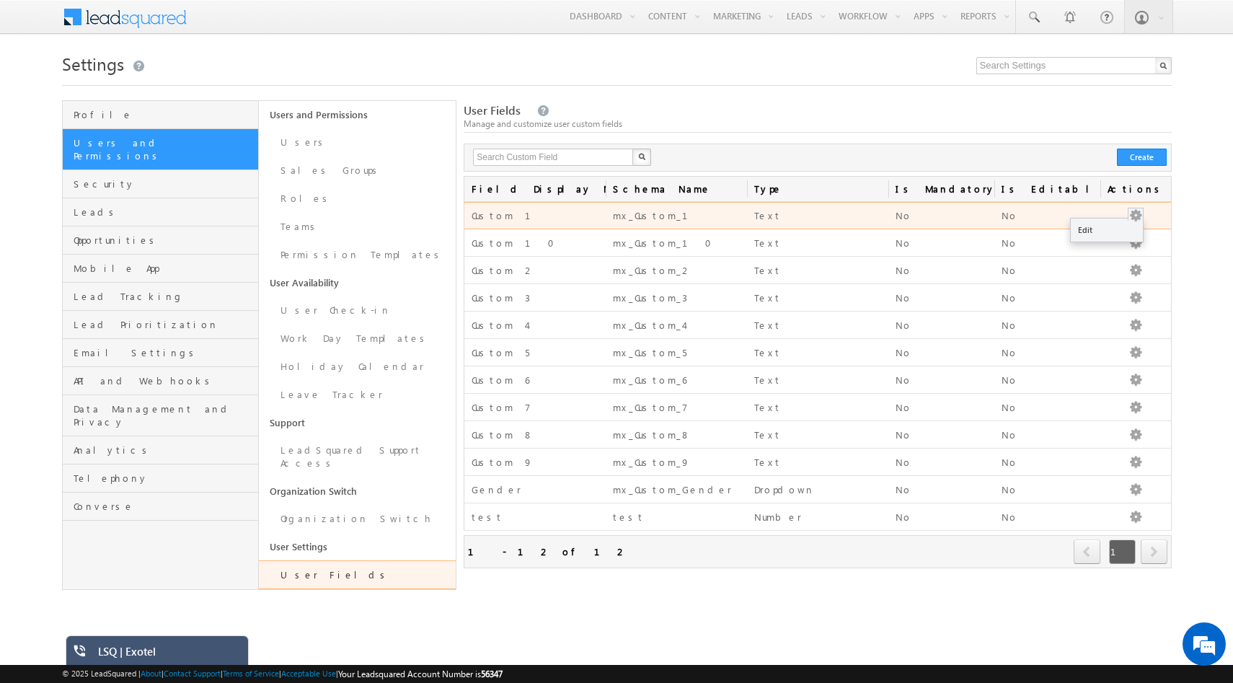
click at [1135, 213] on button "button" at bounding box center [1135, 215] width 14 height 14
click at [1117, 224] on link "Edit" at bounding box center [1107, 229] width 72 height 17
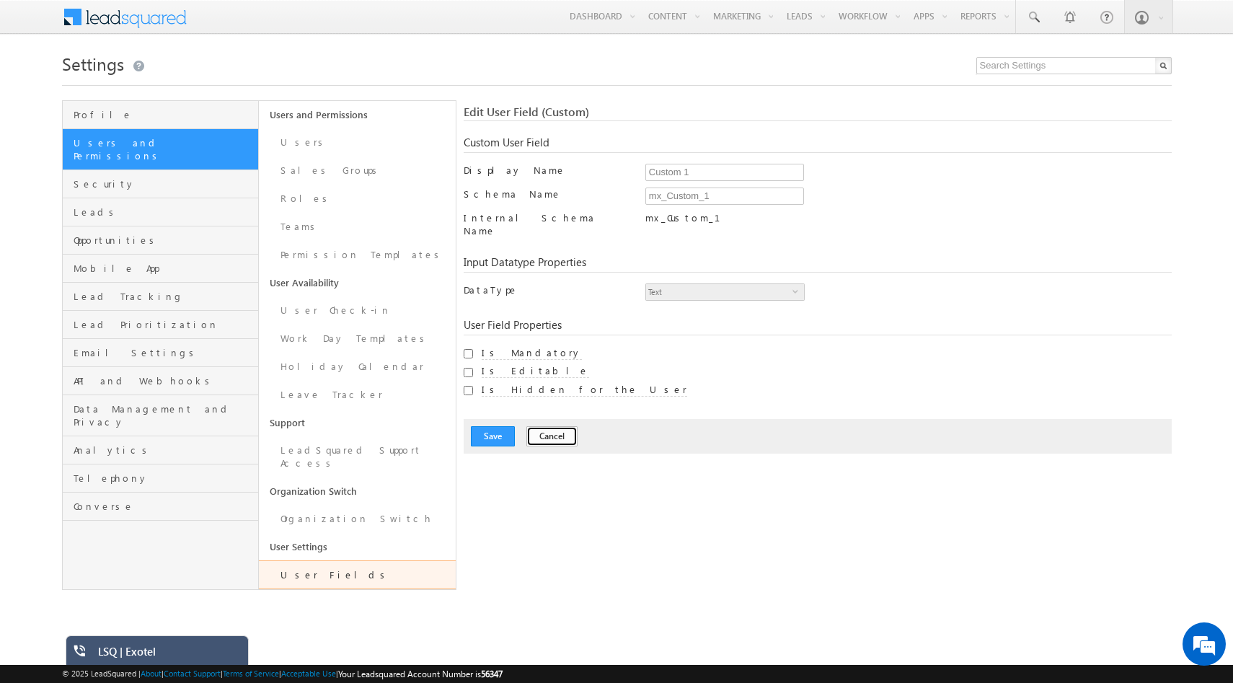
click at [547, 426] on button "Cancel" at bounding box center [551, 436] width 51 height 20
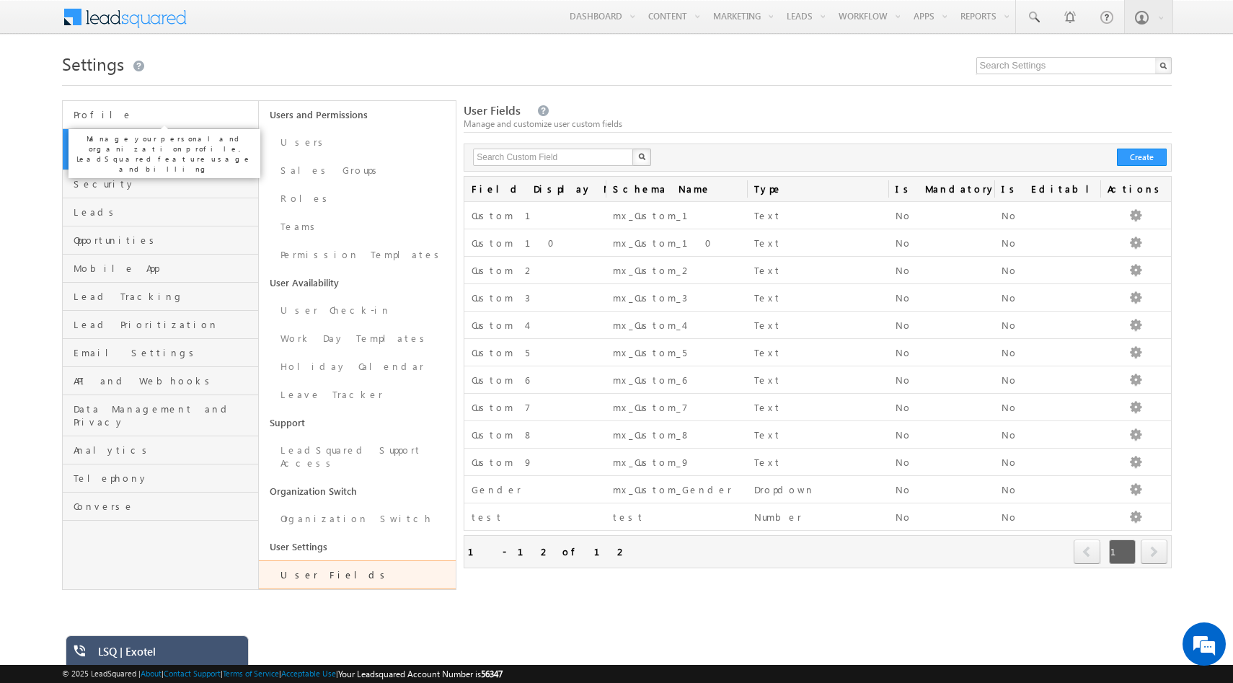
click at [95, 120] on span "Profile" at bounding box center [165, 114] width 182 height 13
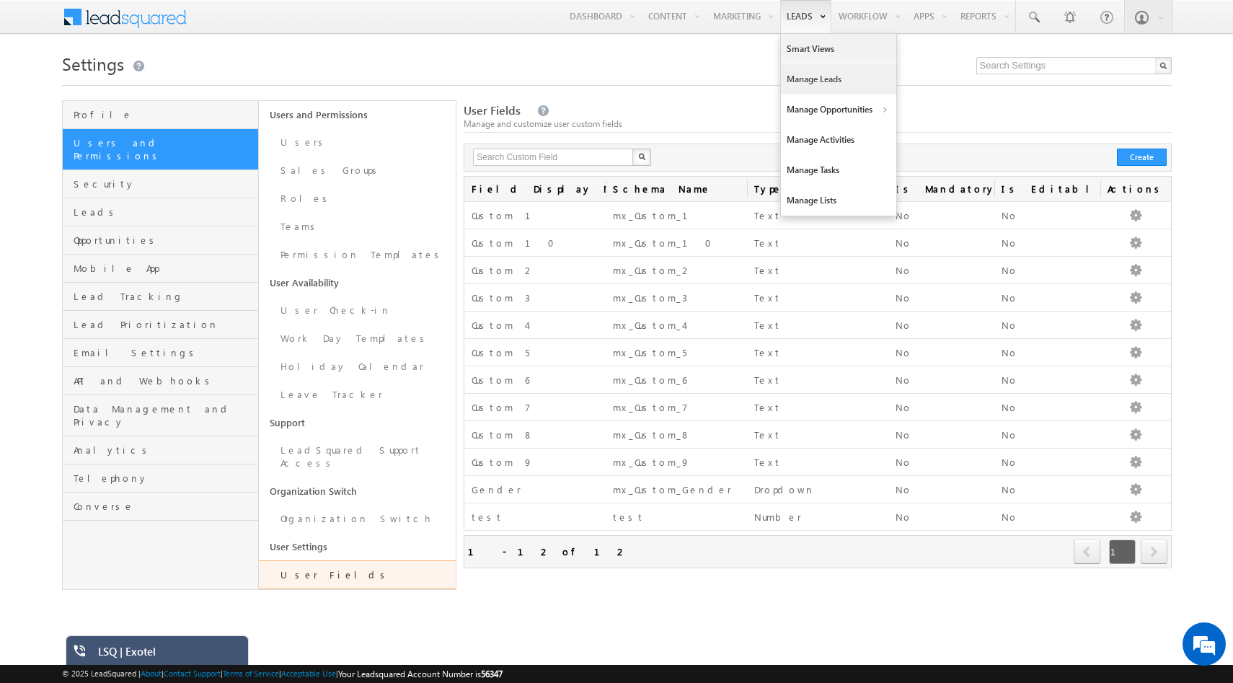
click at [802, 81] on link "Manage Leads" at bounding box center [838, 79] width 115 height 30
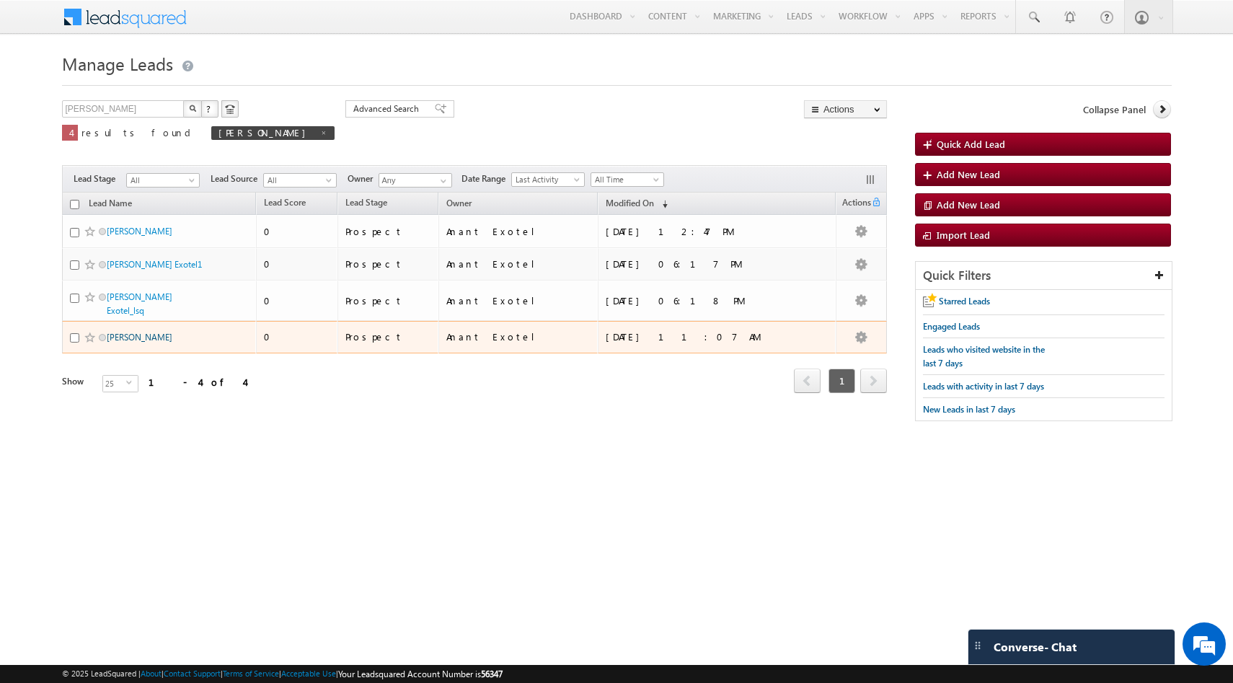
click at [138, 334] on link "[PERSON_NAME]" at bounding box center [140, 337] width 66 height 11
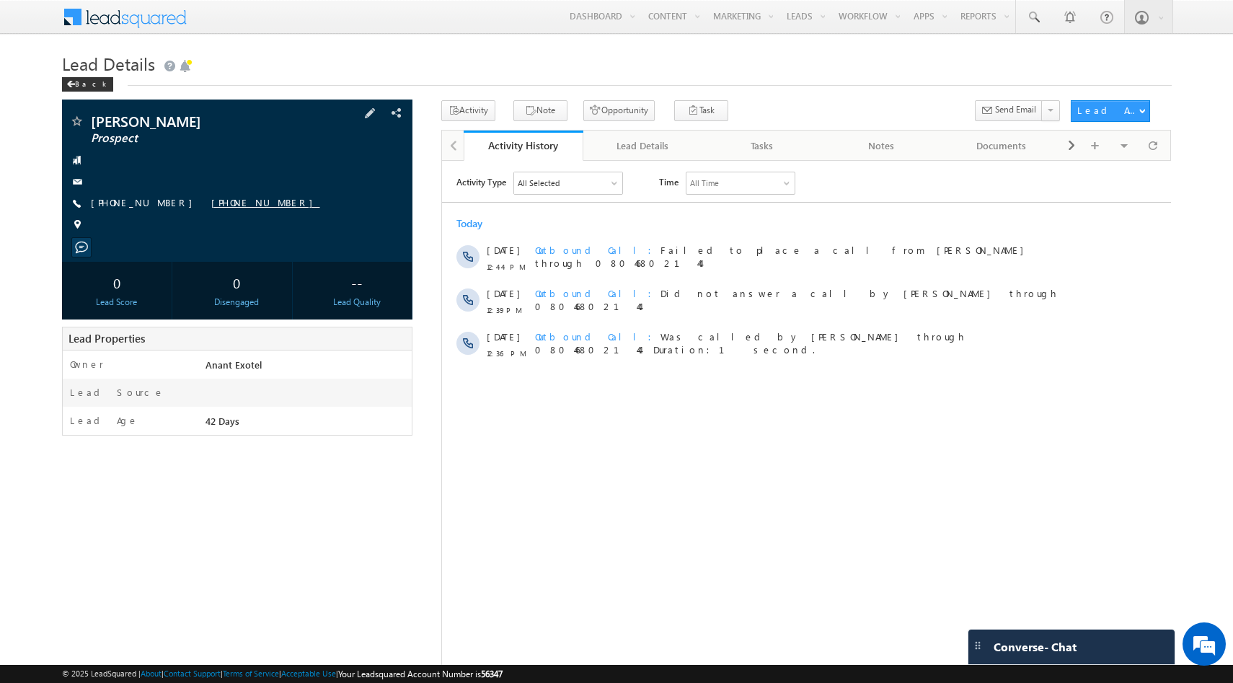
click at [214, 202] on link "[PHONE_NUMBER]" at bounding box center [265, 202] width 109 height 12
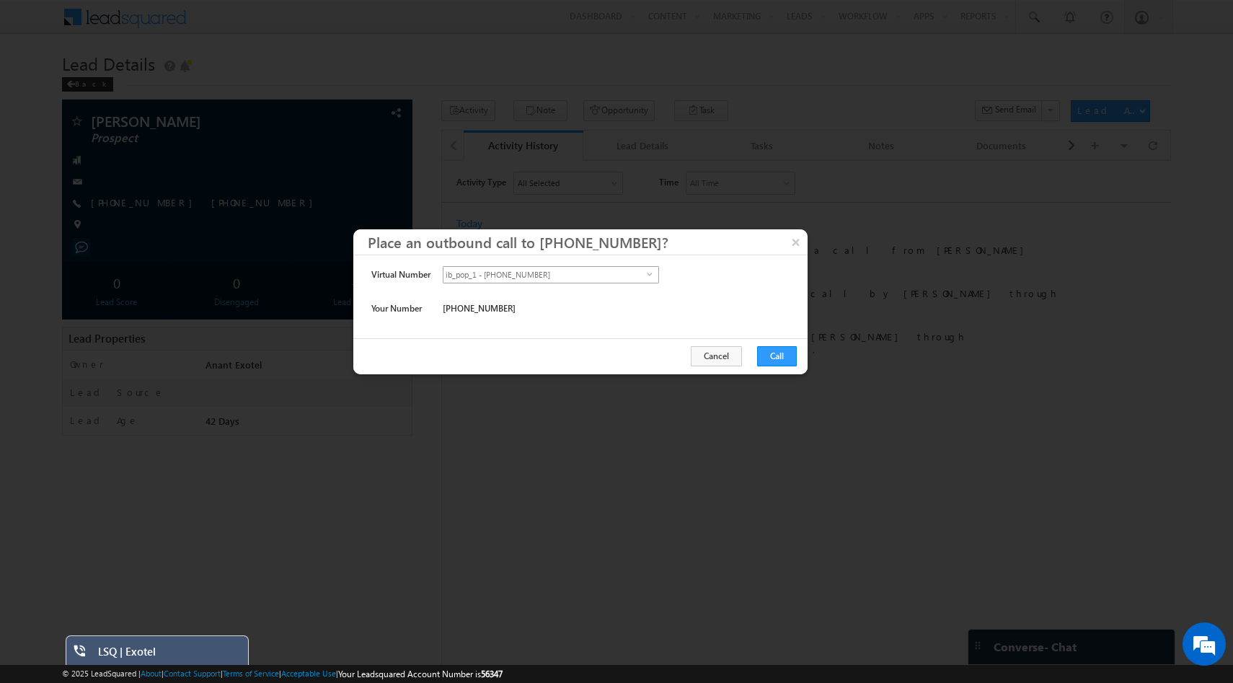
click at [565, 270] on span "ib_pop_1 - [PHONE_NUMBER]" at bounding box center [544, 275] width 203 height 16
click at [712, 353] on button "Cancel" at bounding box center [716, 356] width 51 height 20
